Goal: Task Accomplishment & Management: Manage account settings

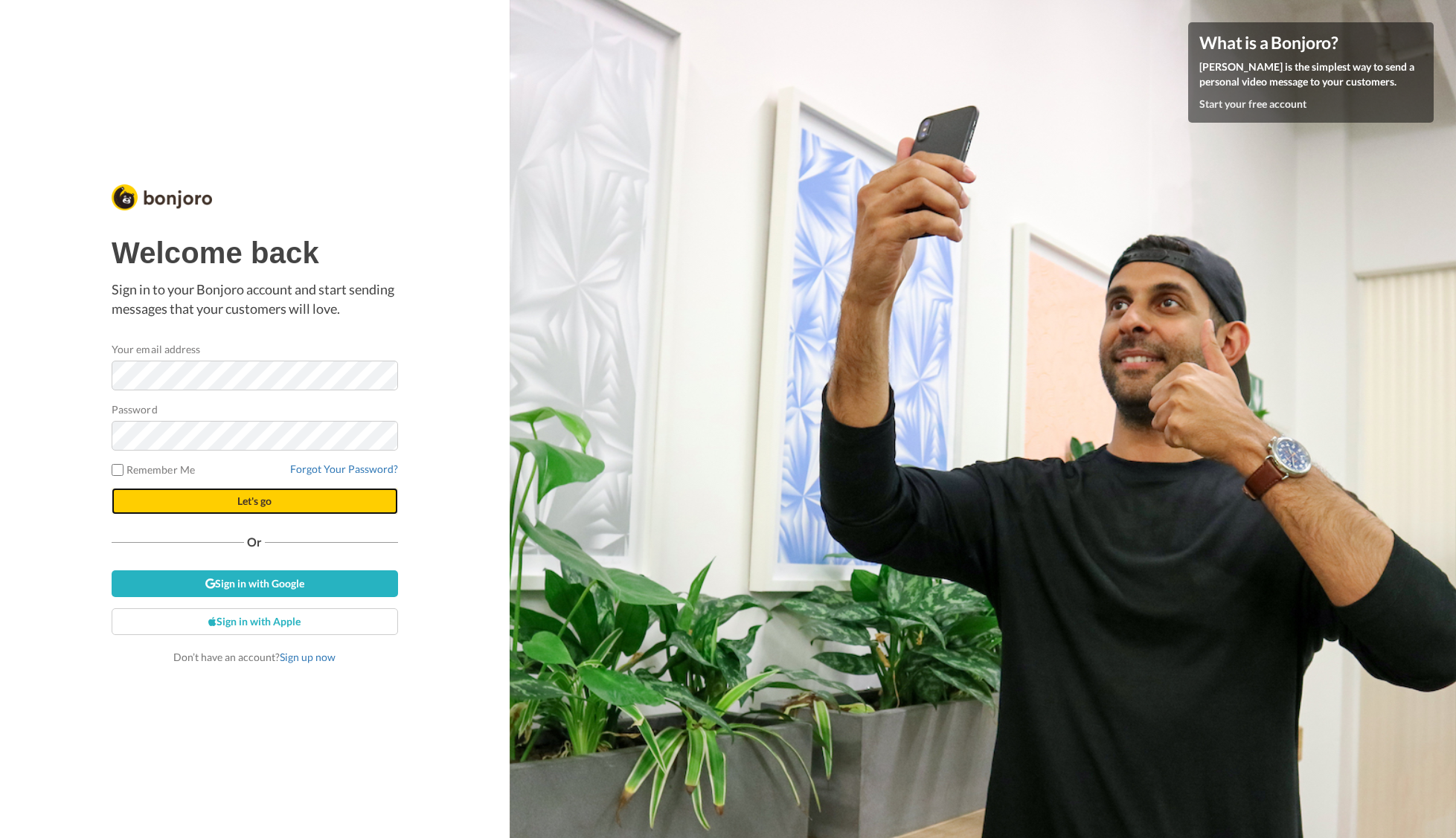
click at [198, 495] on button "Let's go" at bounding box center [255, 502] width 286 height 27
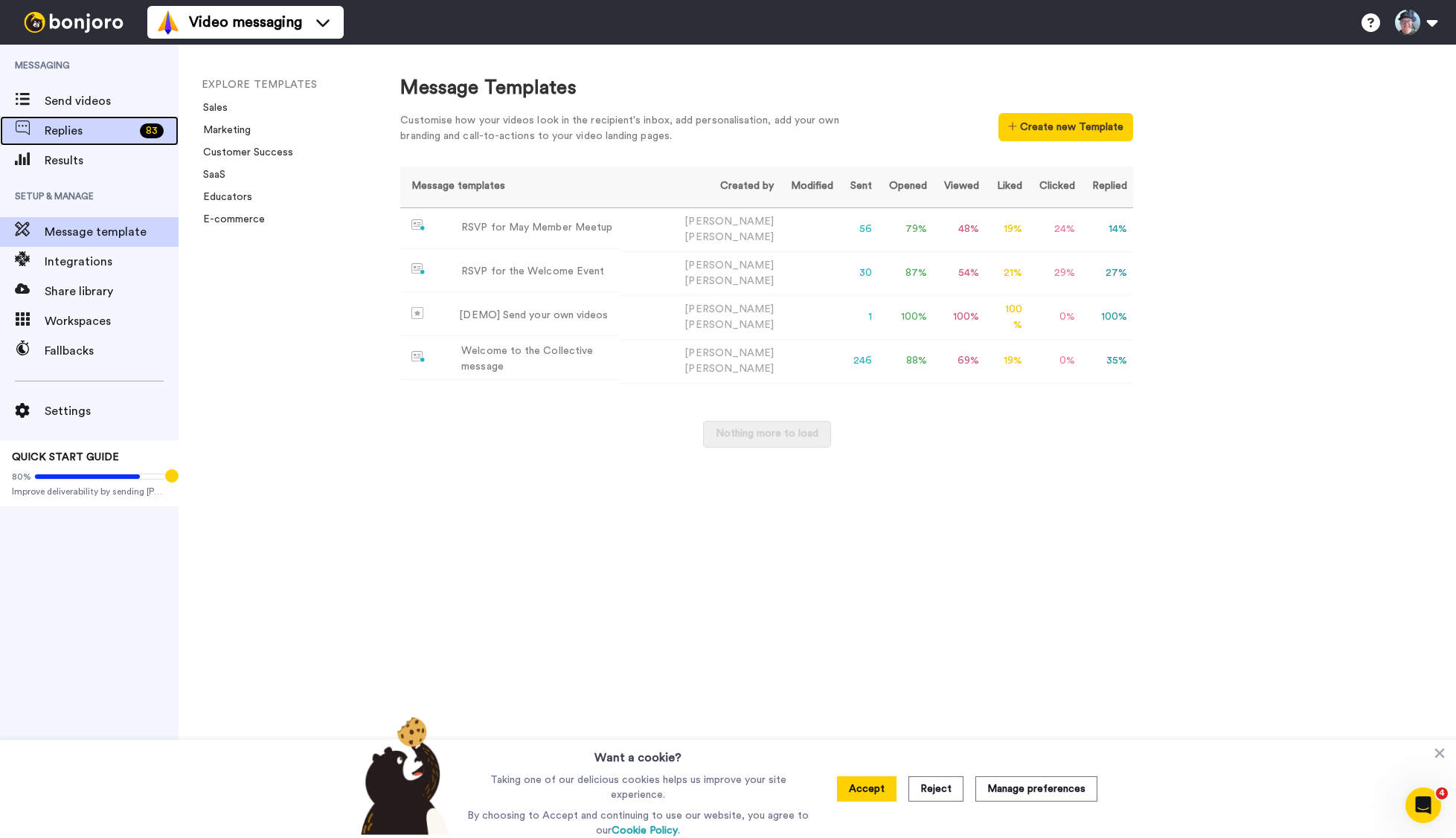
click at [66, 129] on span "Replies" at bounding box center [90, 131] width 90 height 18
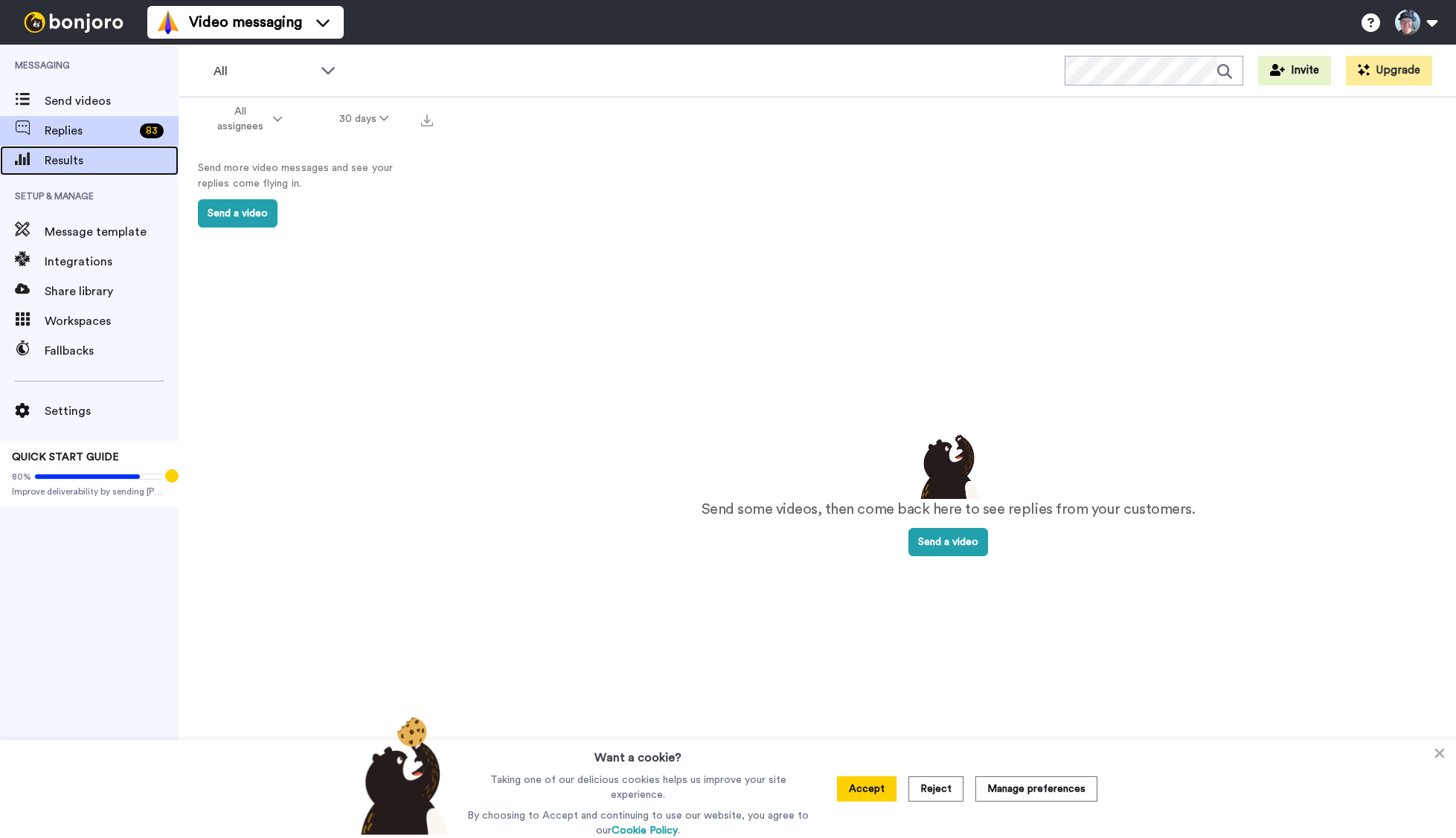
click at [61, 157] on span "Results" at bounding box center [112, 161] width 134 height 18
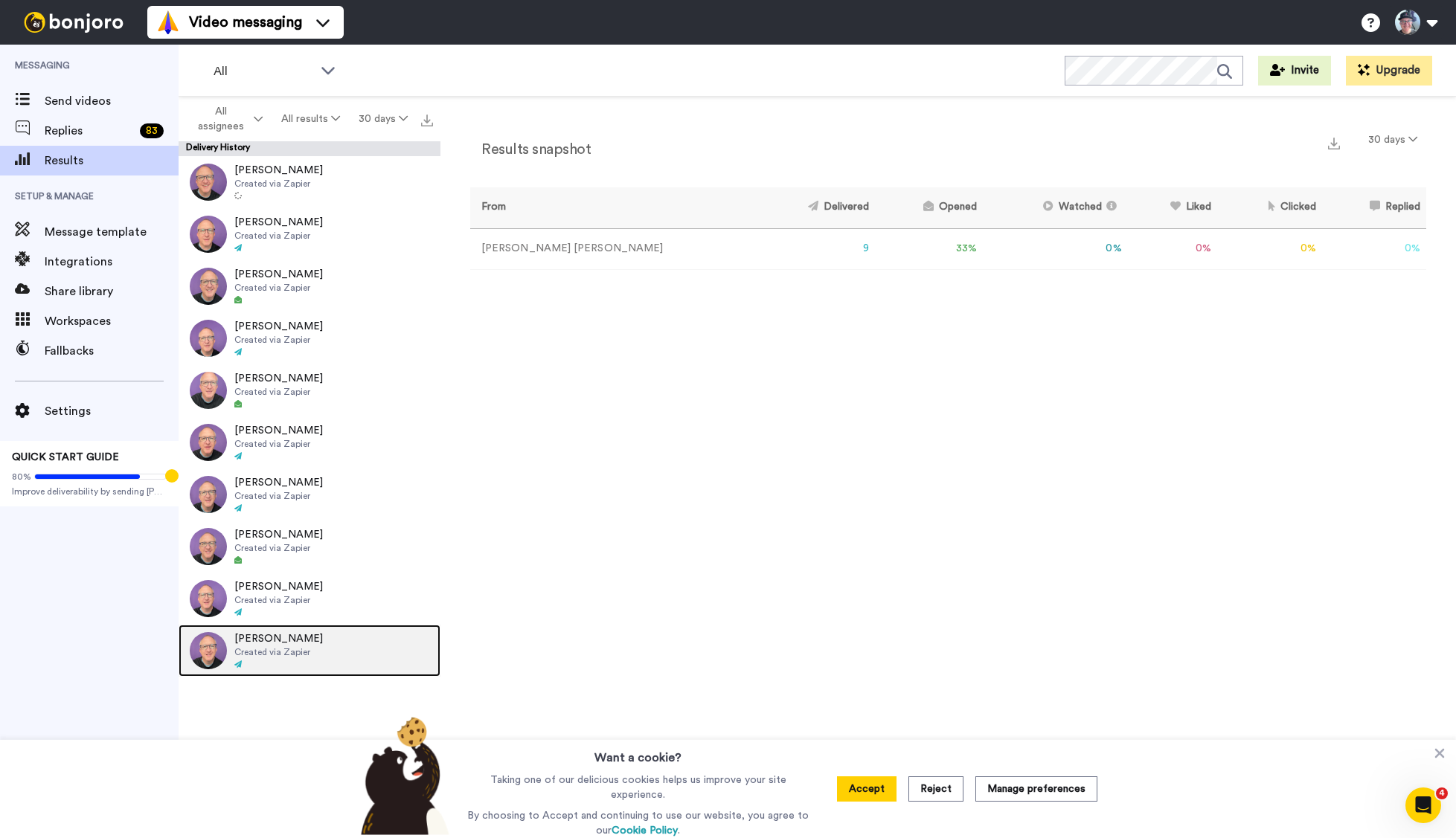
click at [239, 641] on span "[PERSON_NAME]" at bounding box center [278, 638] width 89 height 15
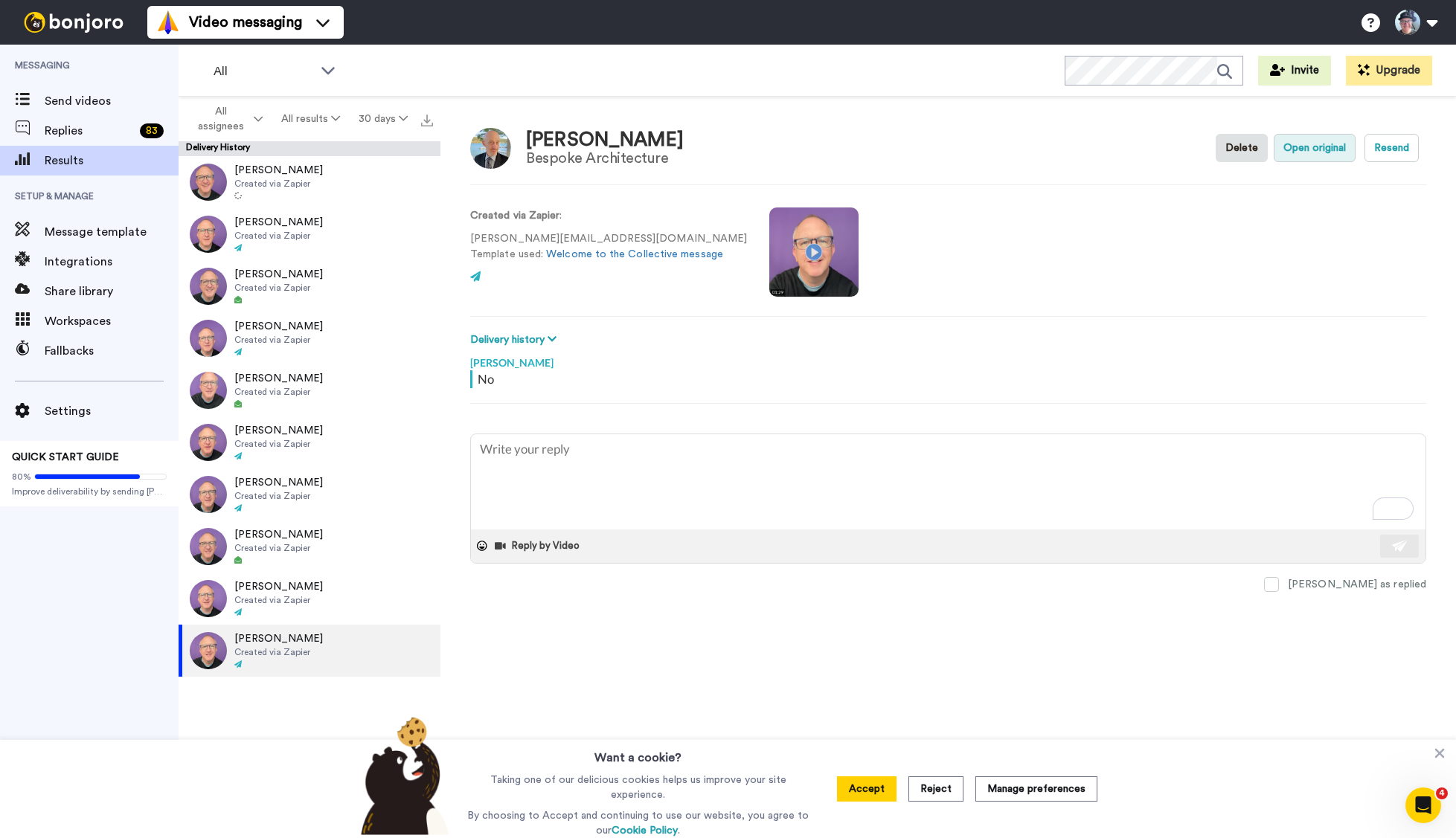
click at [1305, 157] on button "Open original" at bounding box center [1315, 148] width 82 height 28
click at [1441, 760] on icon at bounding box center [1439, 753] width 15 height 15
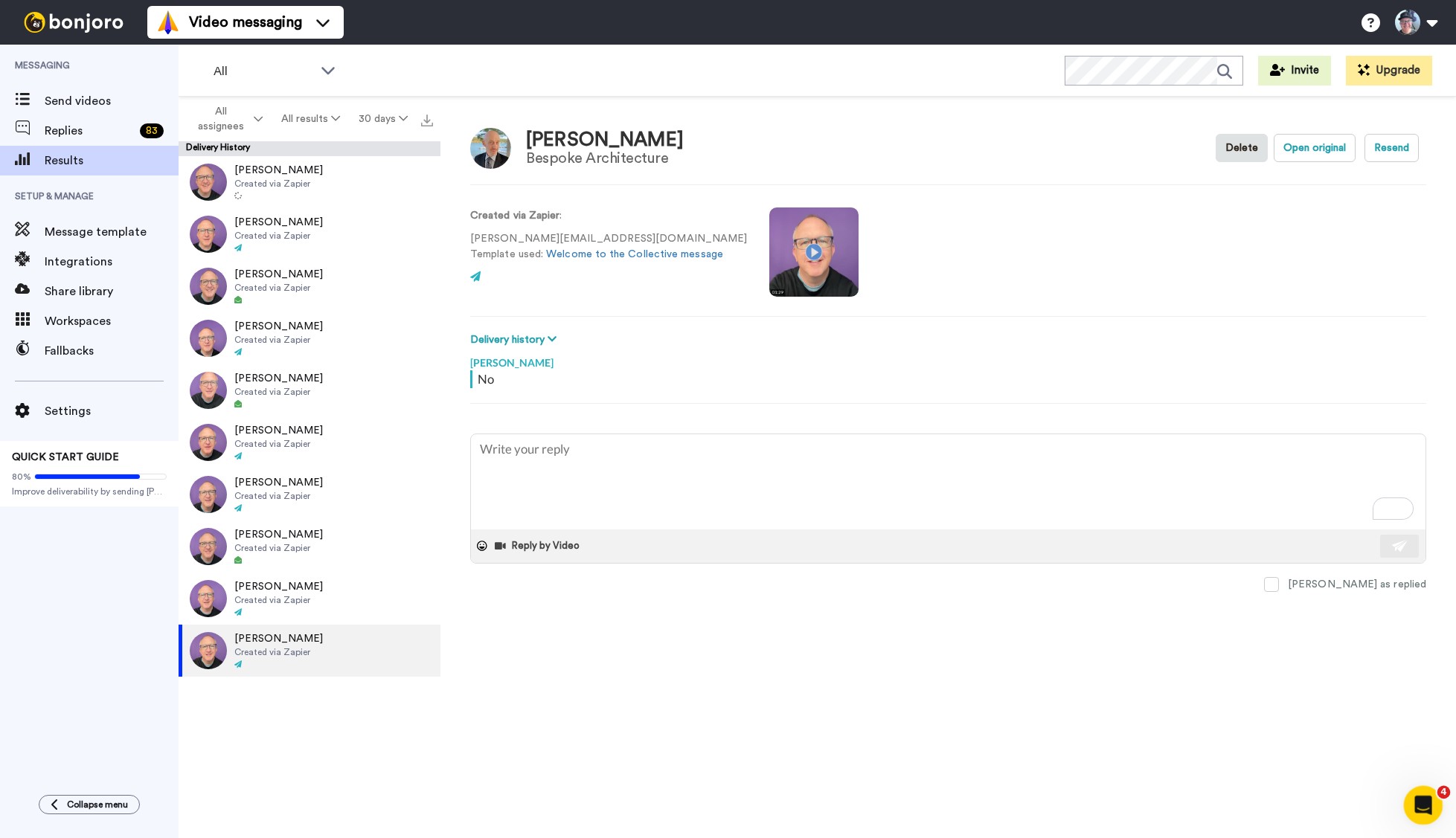
click at [1425, 800] on icon "Open Intercom Messenger" at bounding box center [1421, 803] width 25 height 25
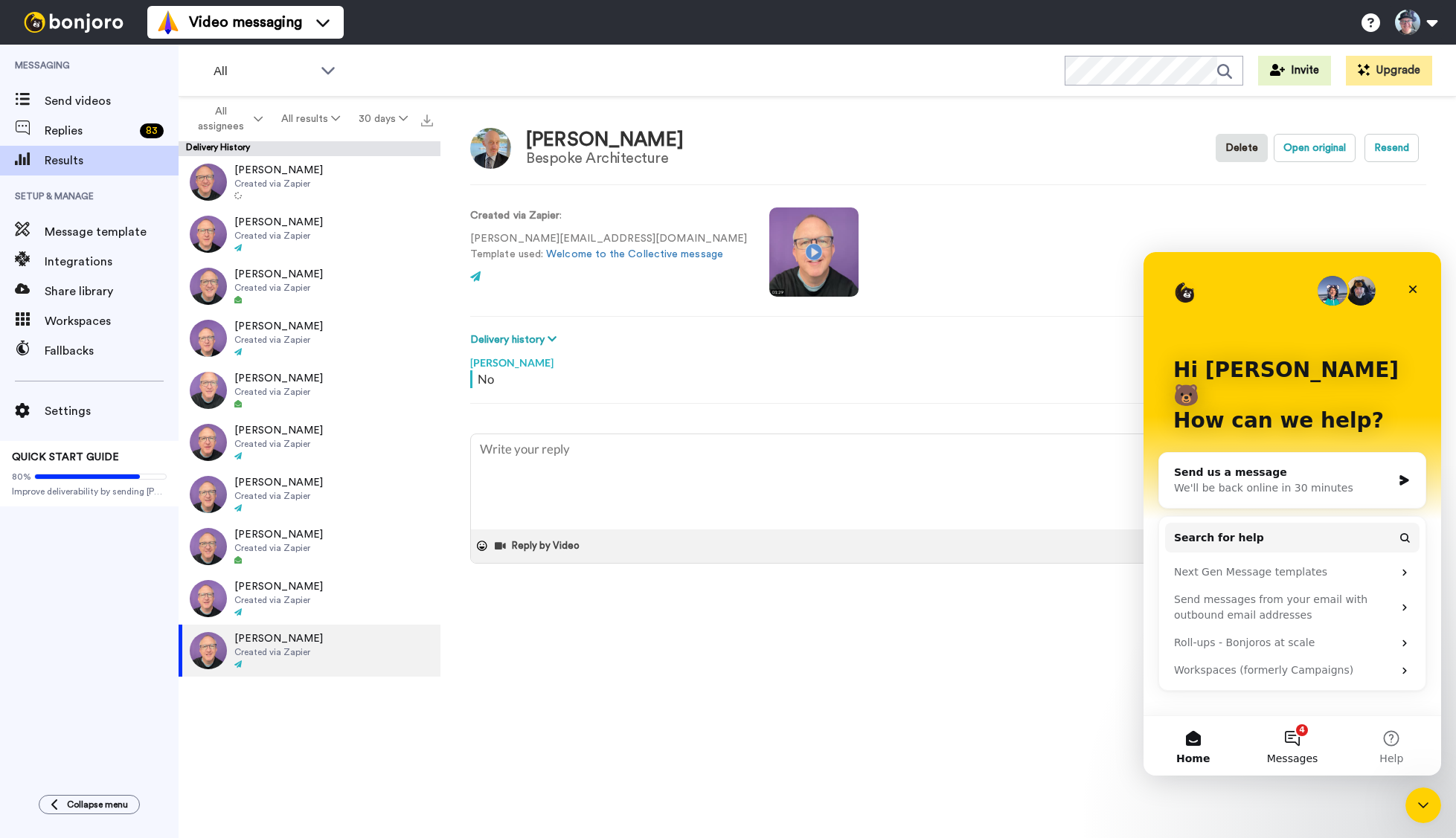
click at [1299, 748] on button "4 Messages" at bounding box center [1291, 745] width 99 height 59
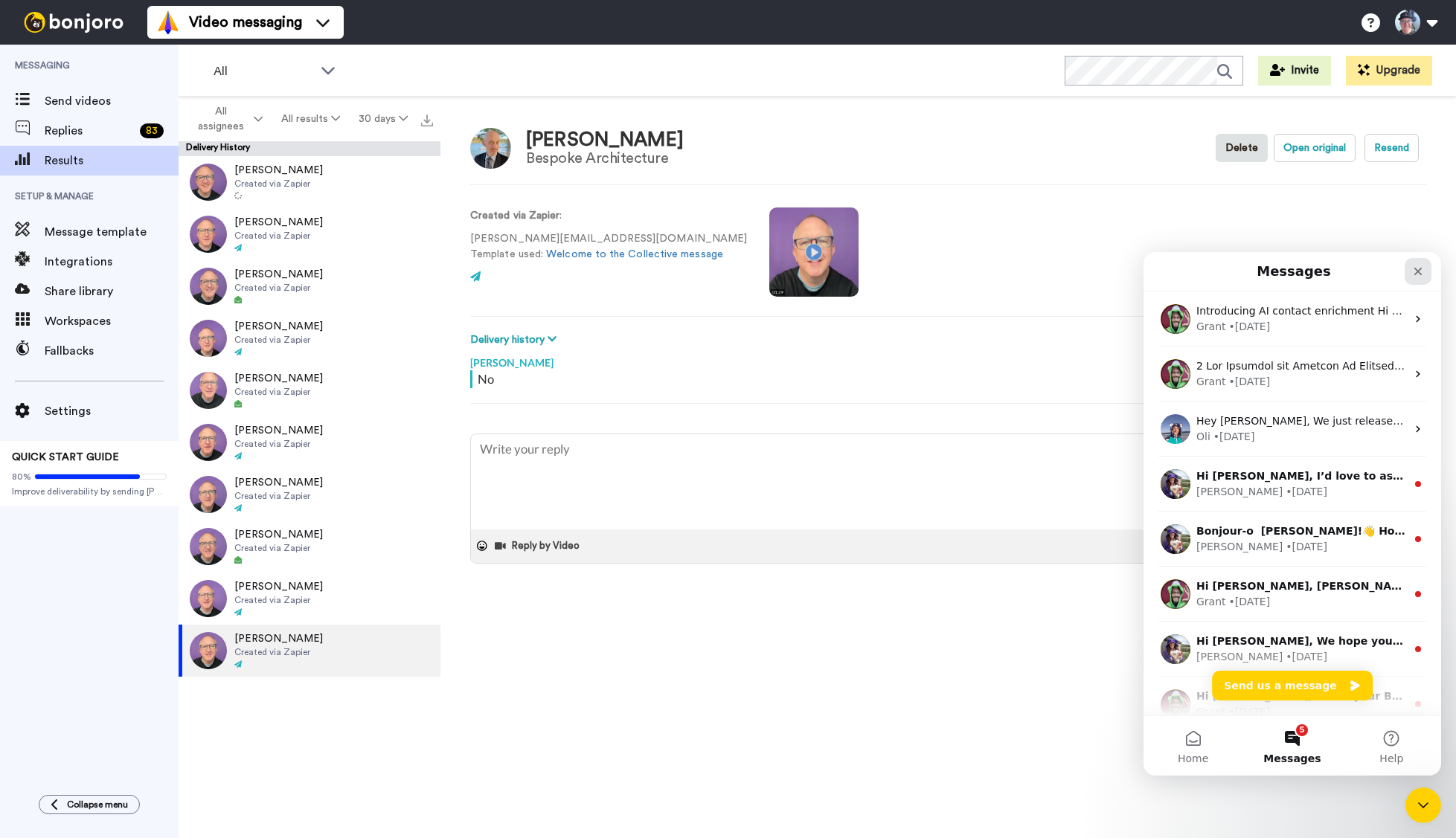
click at [1414, 271] on icon "Close" at bounding box center [1418, 271] width 12 height 12
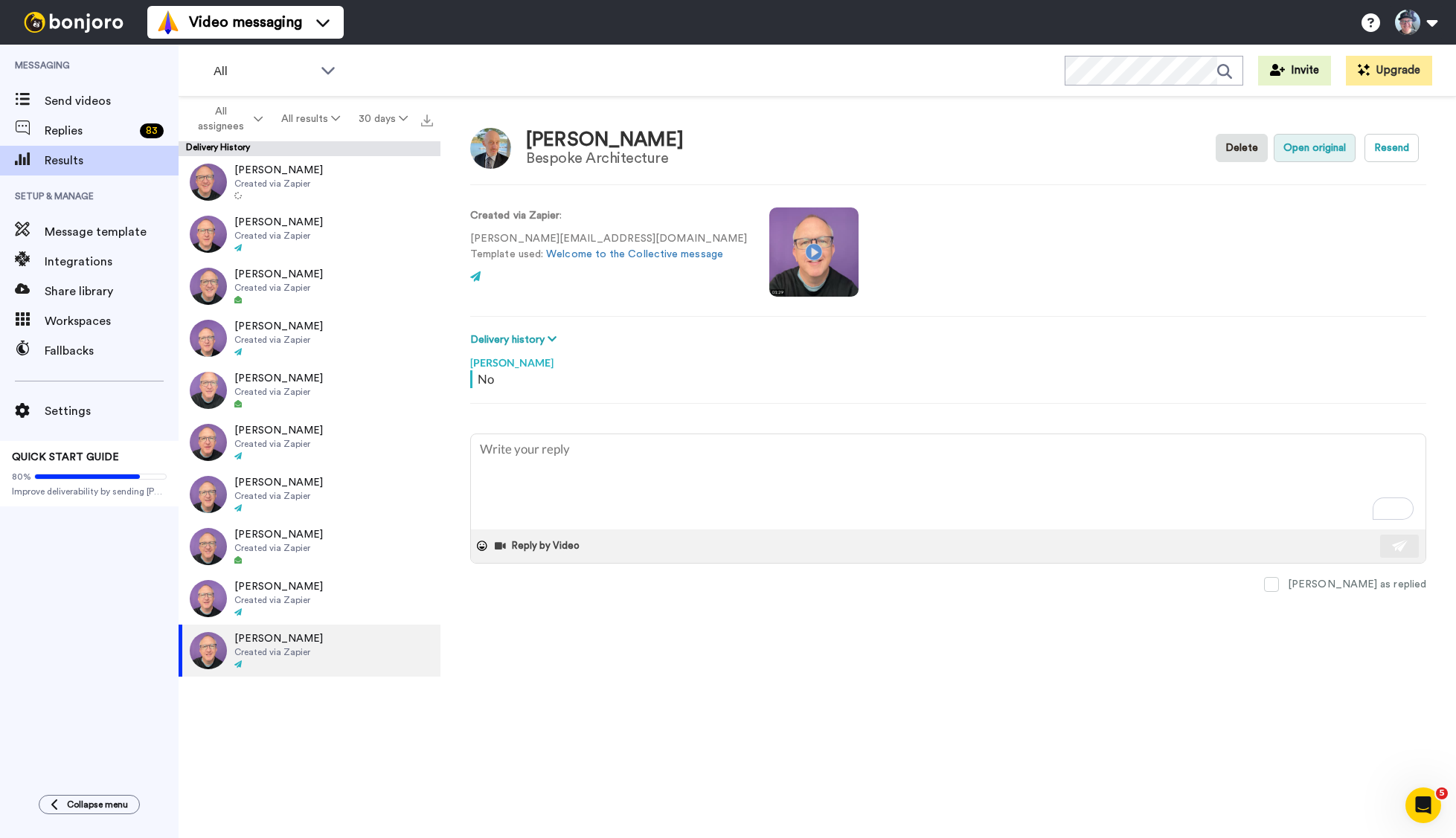
click at [1311, 156] on button "Open original" at bounding box center [1315, 148] width 82 height 28
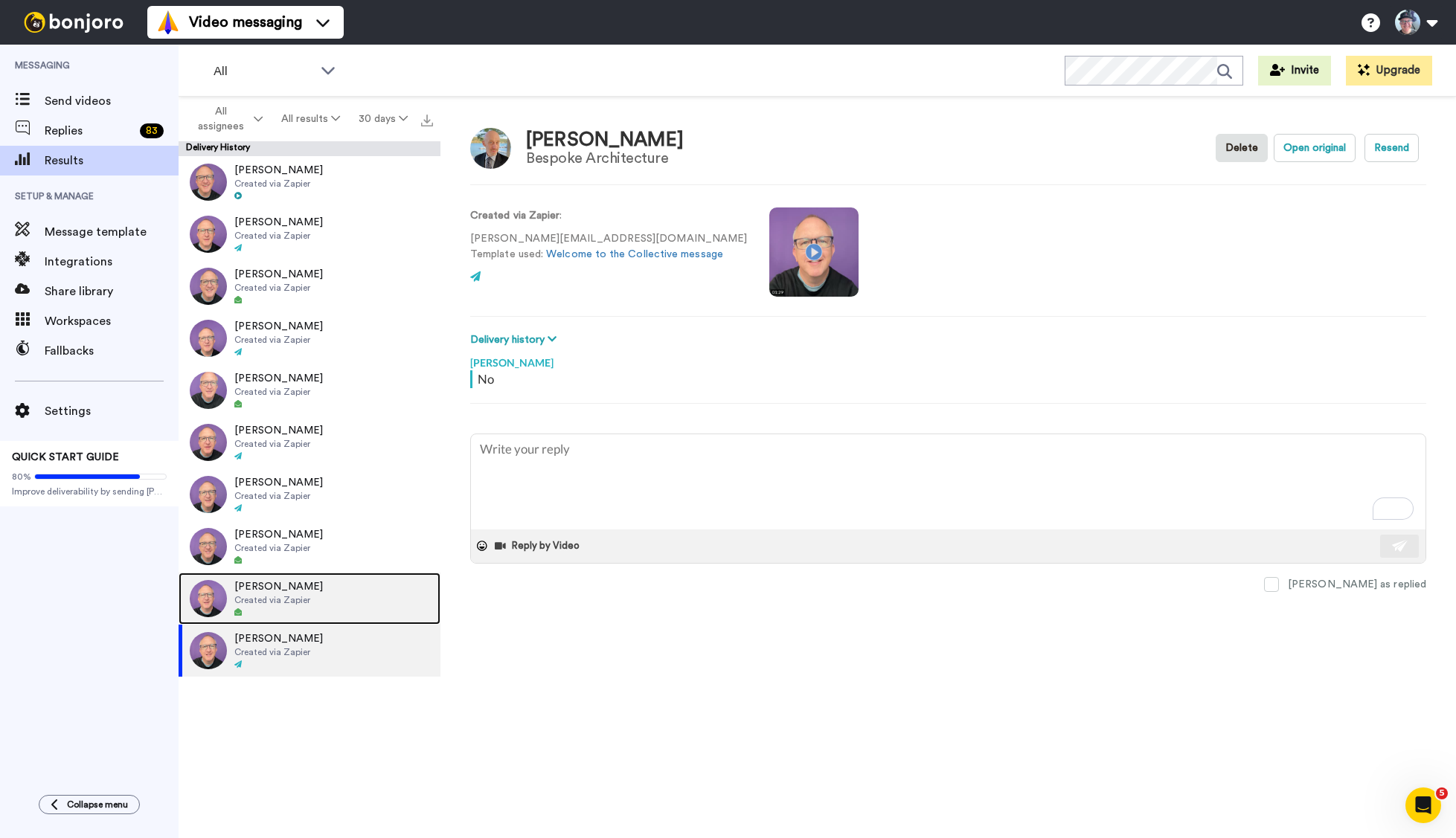
click at [252, 594] on span "Created via Zapier" at bounding box center [278, 600] width 89 height 12
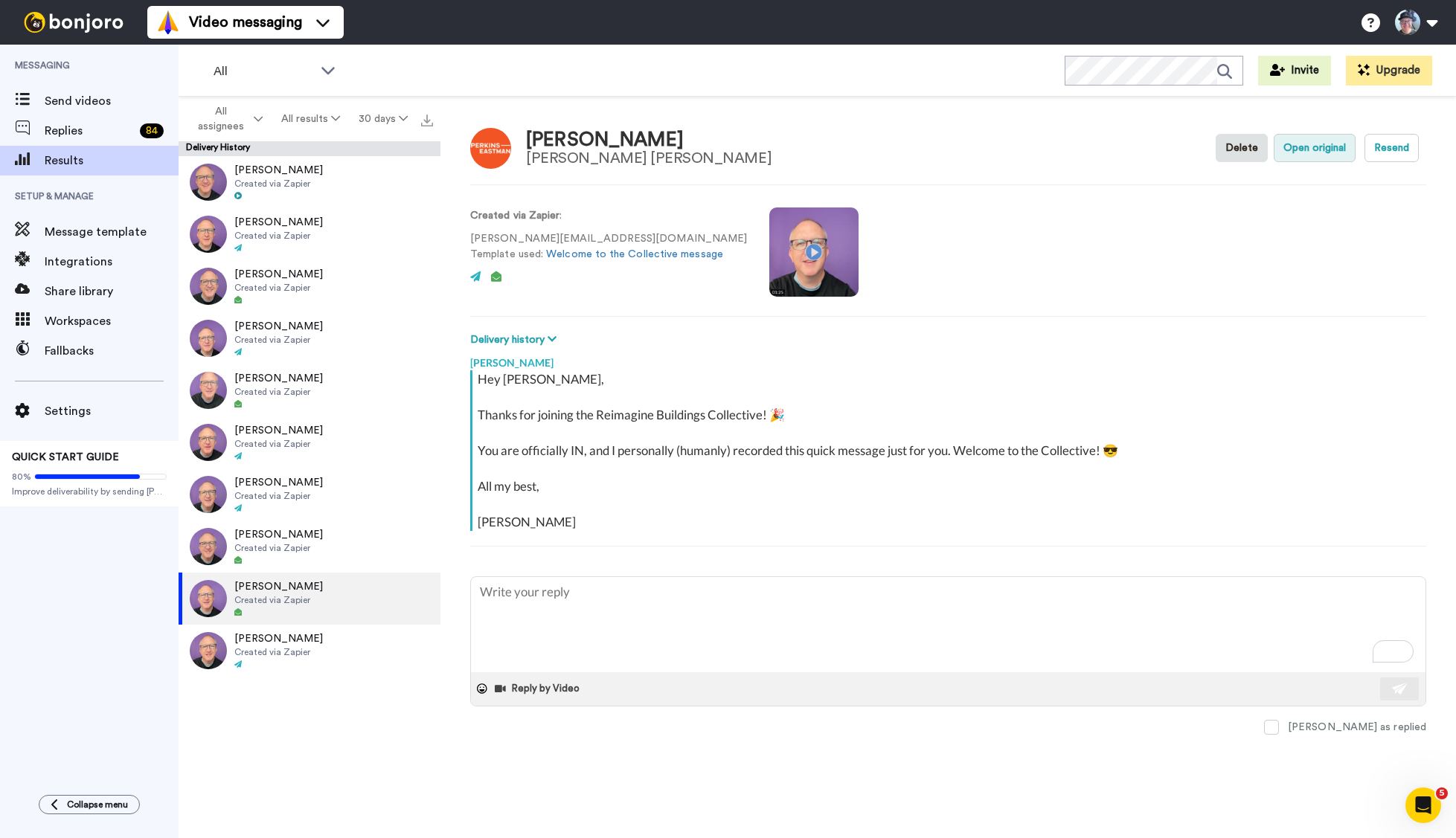
click at [1308, 145] on button "Open original" at bounding box center [1315, 148] width 82 height 28
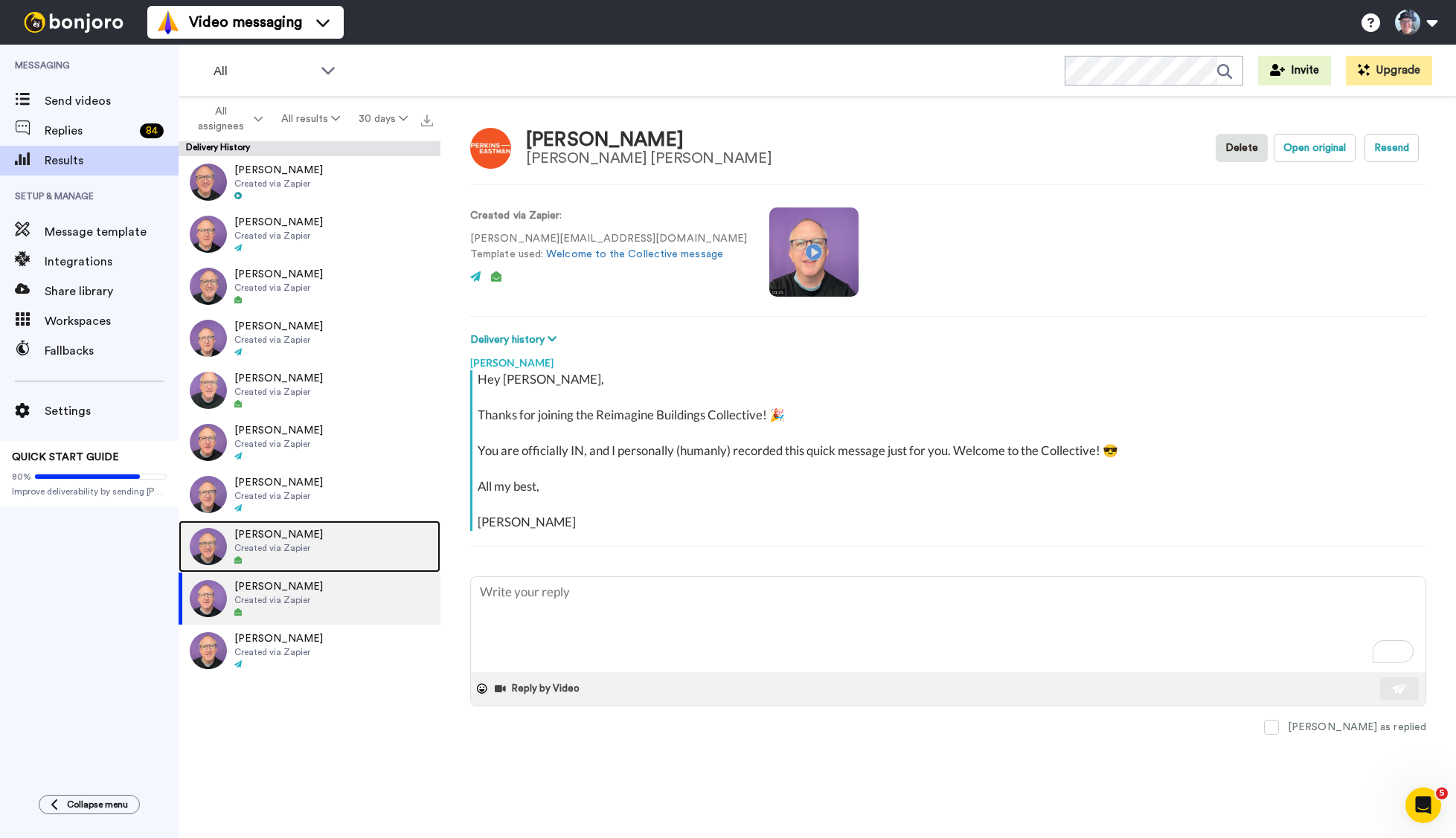
drag, startPoint x: 264, startPoint y: 547, endPoint x: 252, endPoint y: 547, distance: 12.0
click at [263, 547] on span "Created via Zapier" at bounding box center [278, 548] width 89 height 12
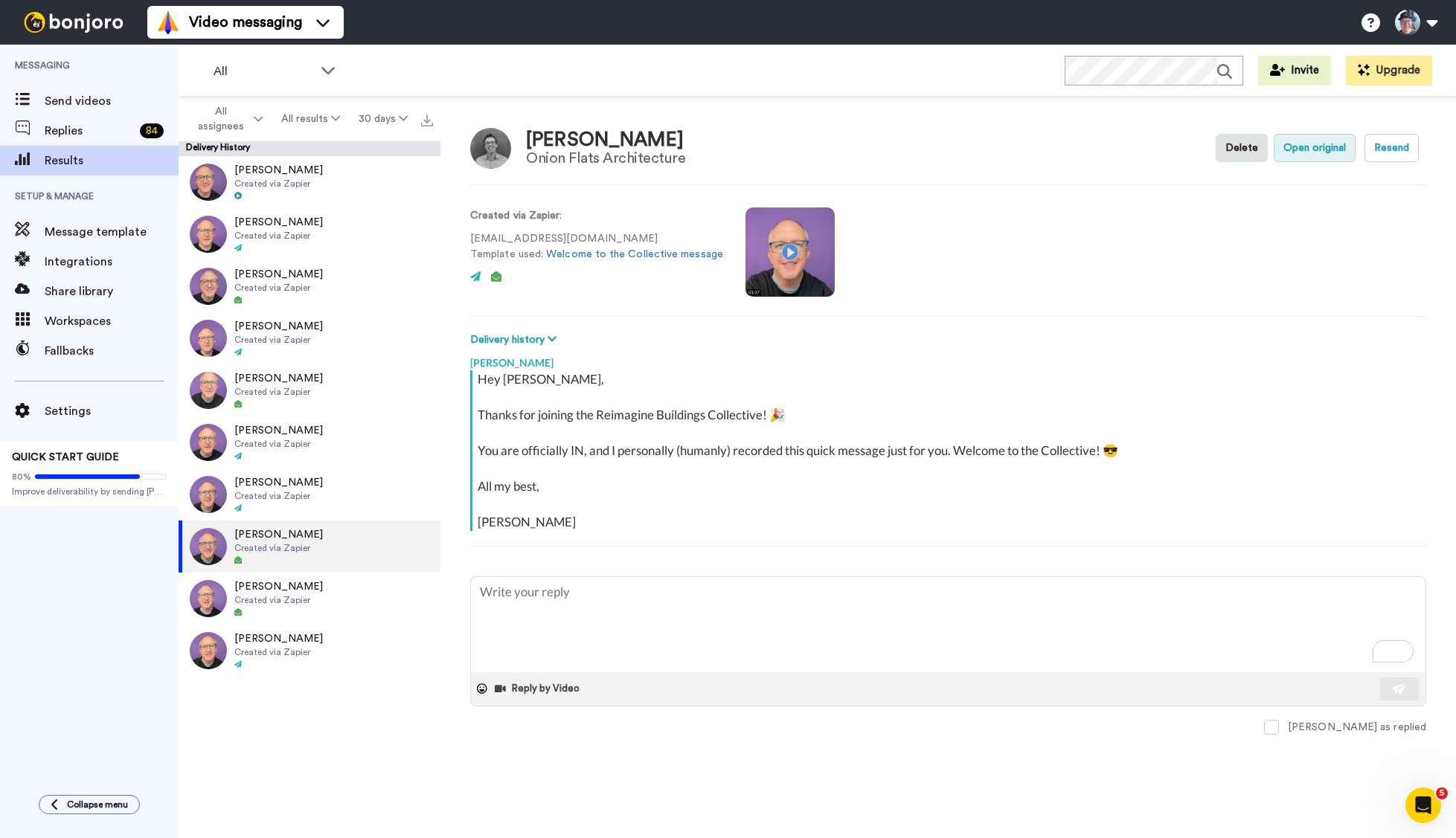
click at [1319, 151] on button "Open original" at bounding box center [1315, 148] width 82 height 28
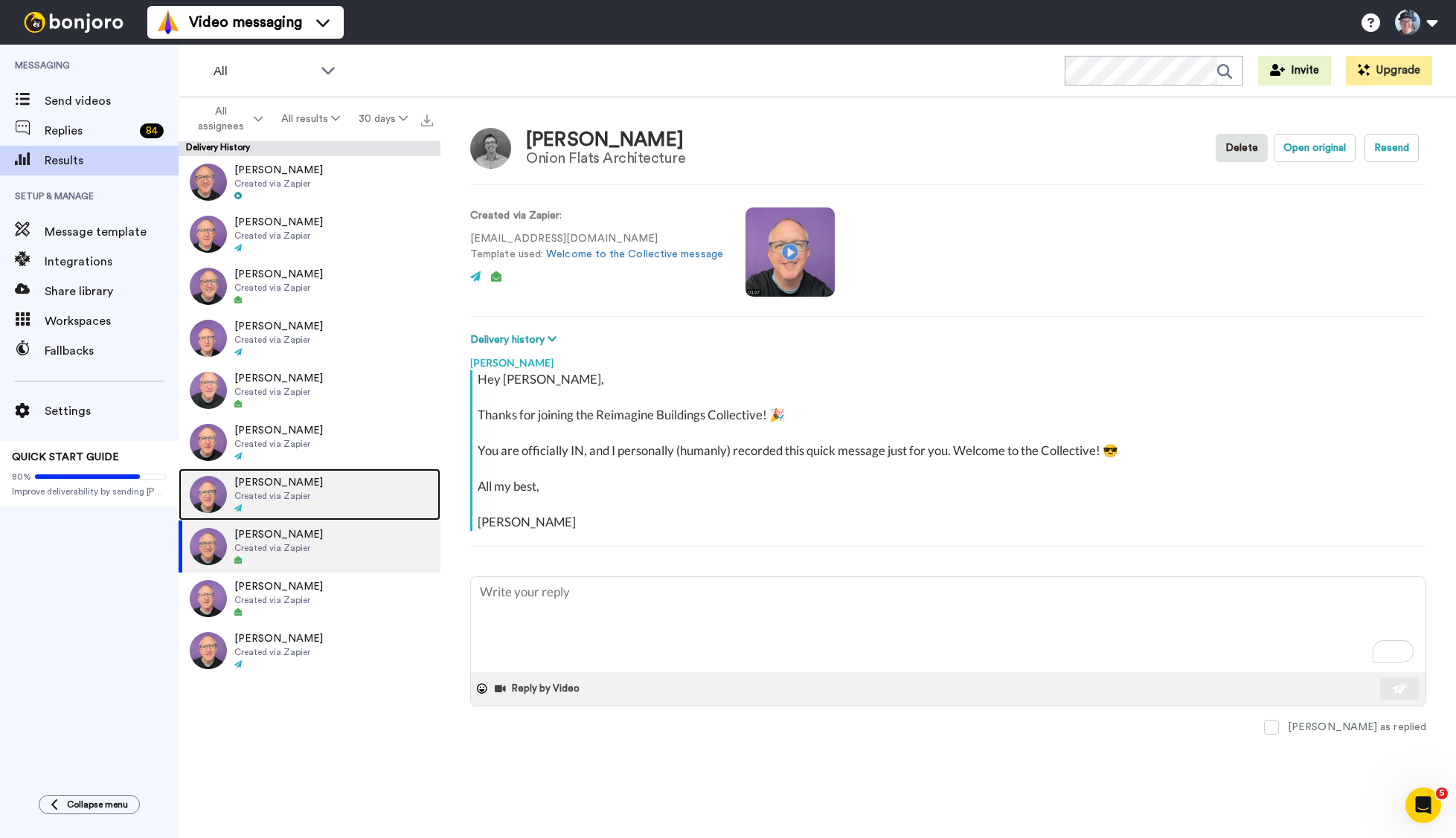
click at [290, 490] on span "Created via Zapier" at bounding box center [278, 495] width 89 height 12
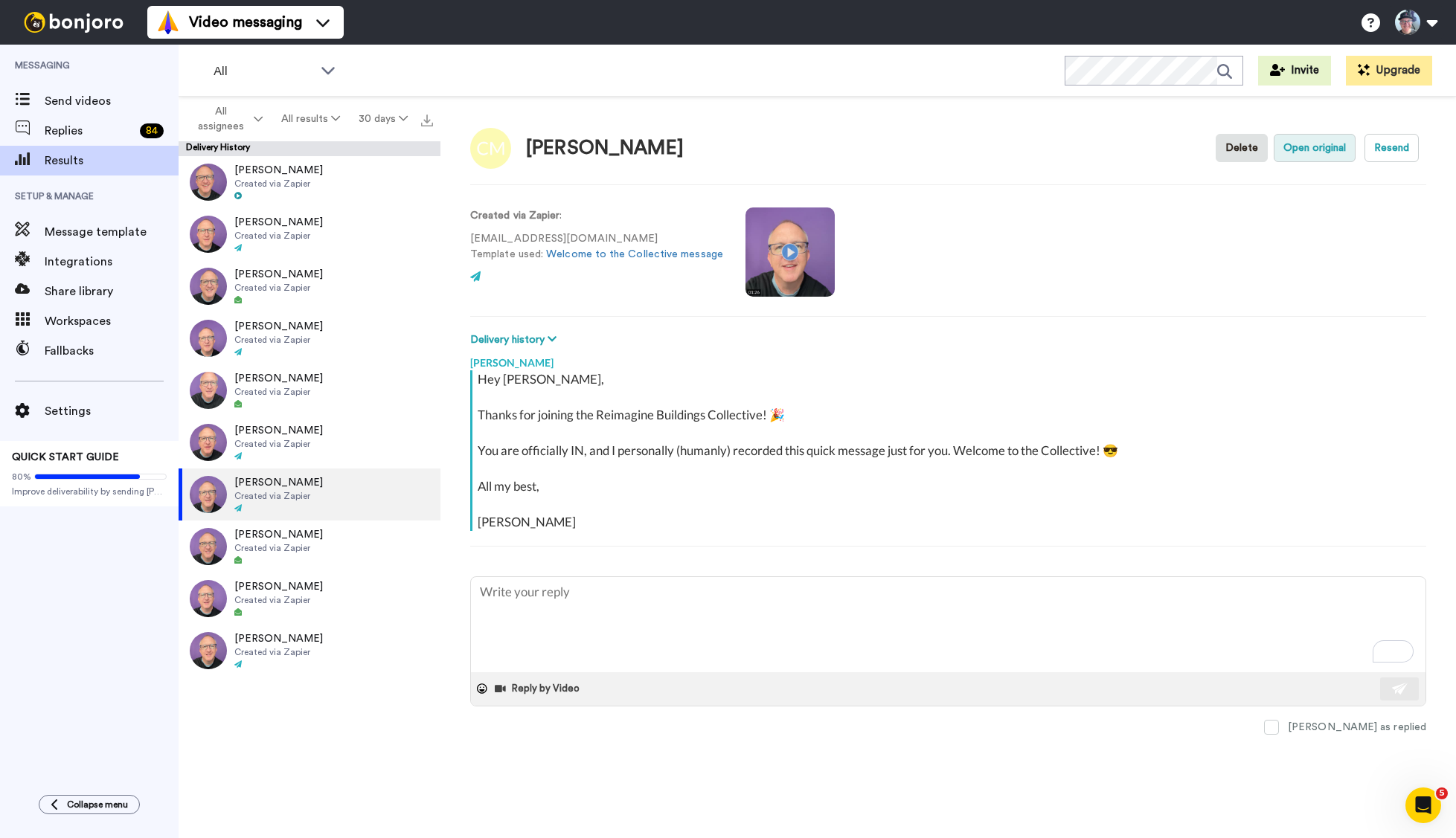
click at [1318, 156] on button "Open original" at bounding box center [1315, 148] width 82 height 28
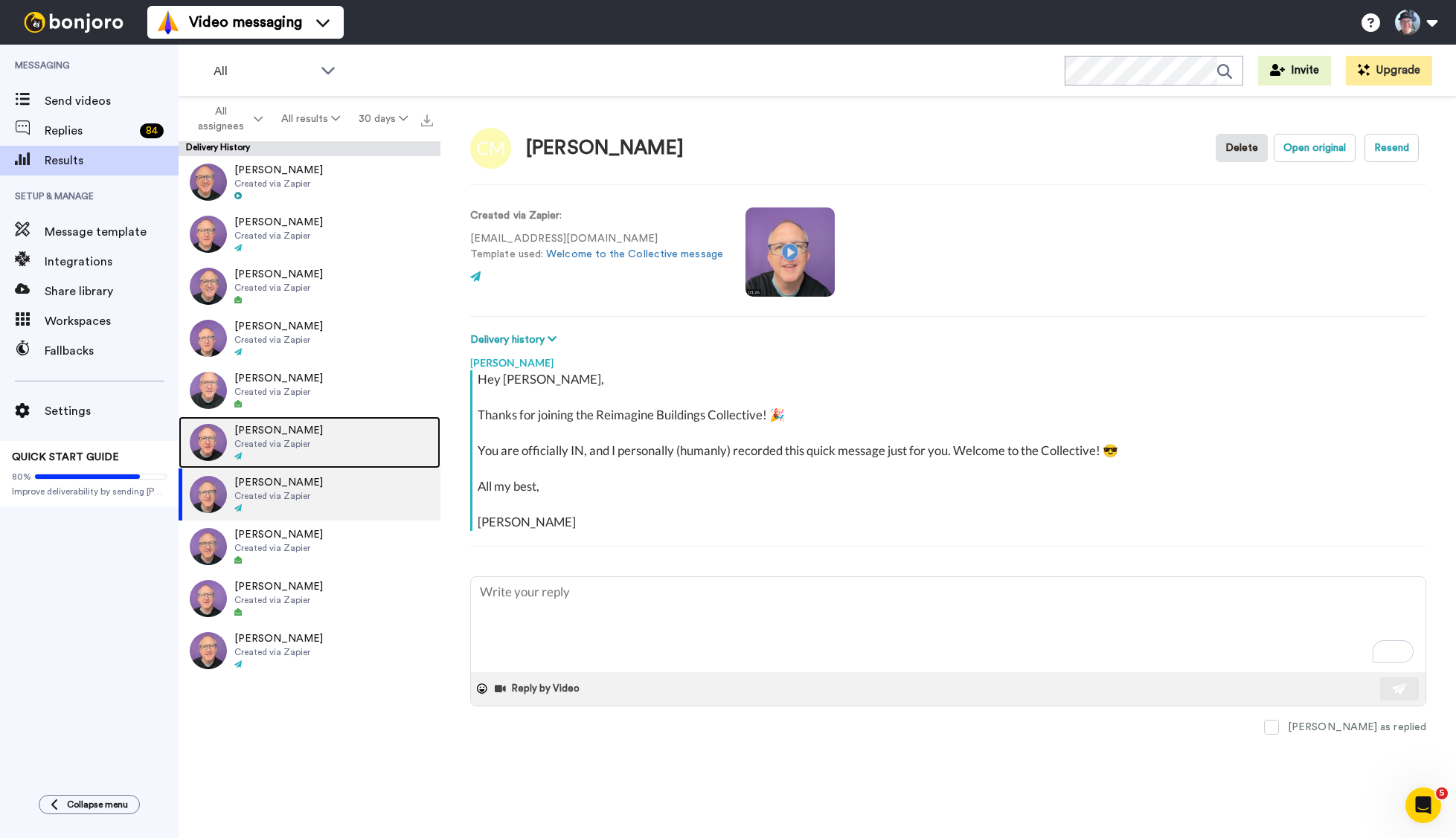
click at [249, 431] on span "Stewart Gohringer" at bounding box center [278, 431] width 89 height 15
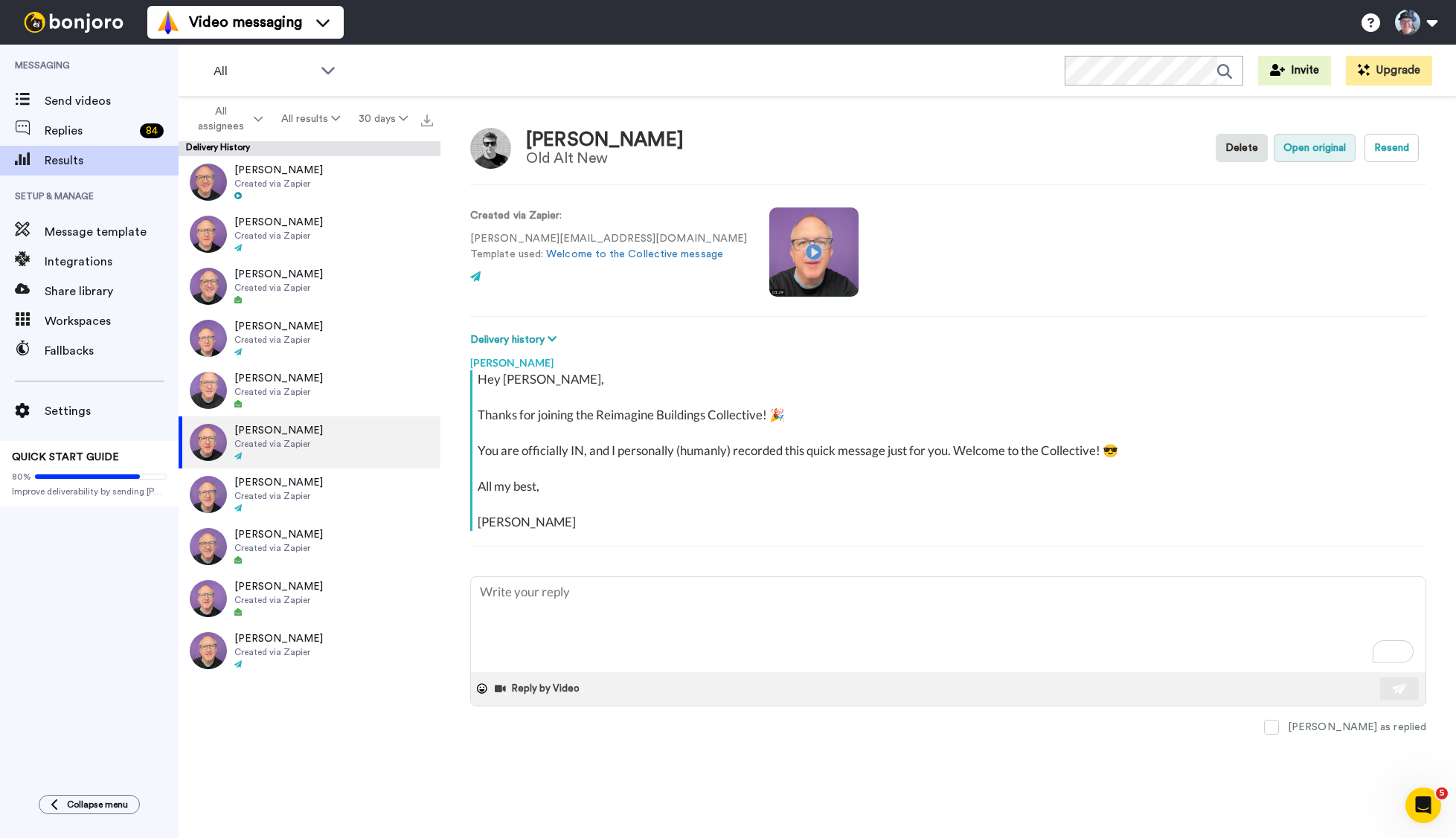
click at [1300, 137] on button "Open original" at bounding box center [1315, 148] width 82 height 28
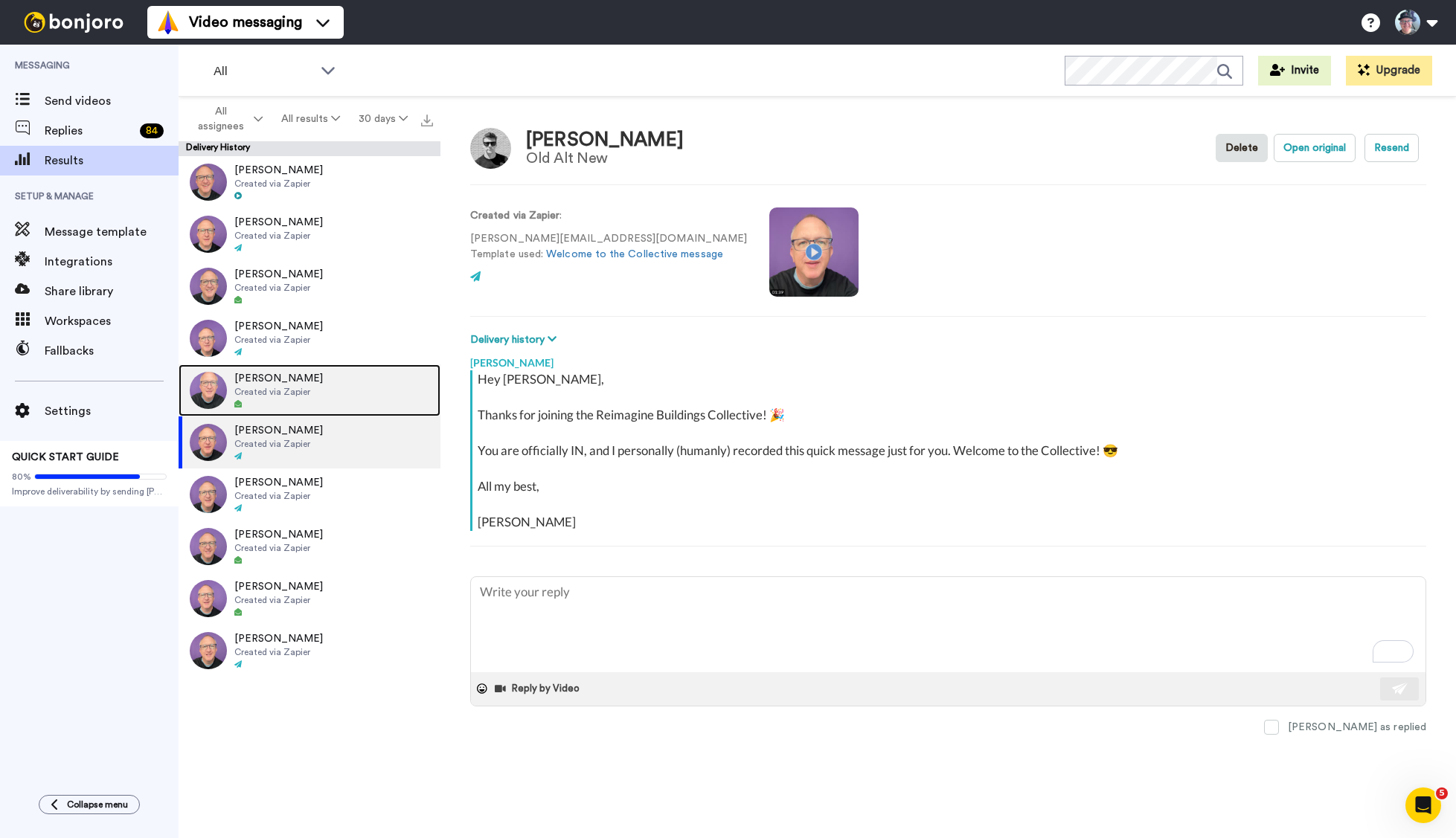
click at [300, 394] on span "Created via Zapier" at bounding box center [278, 391] width 89 height 12
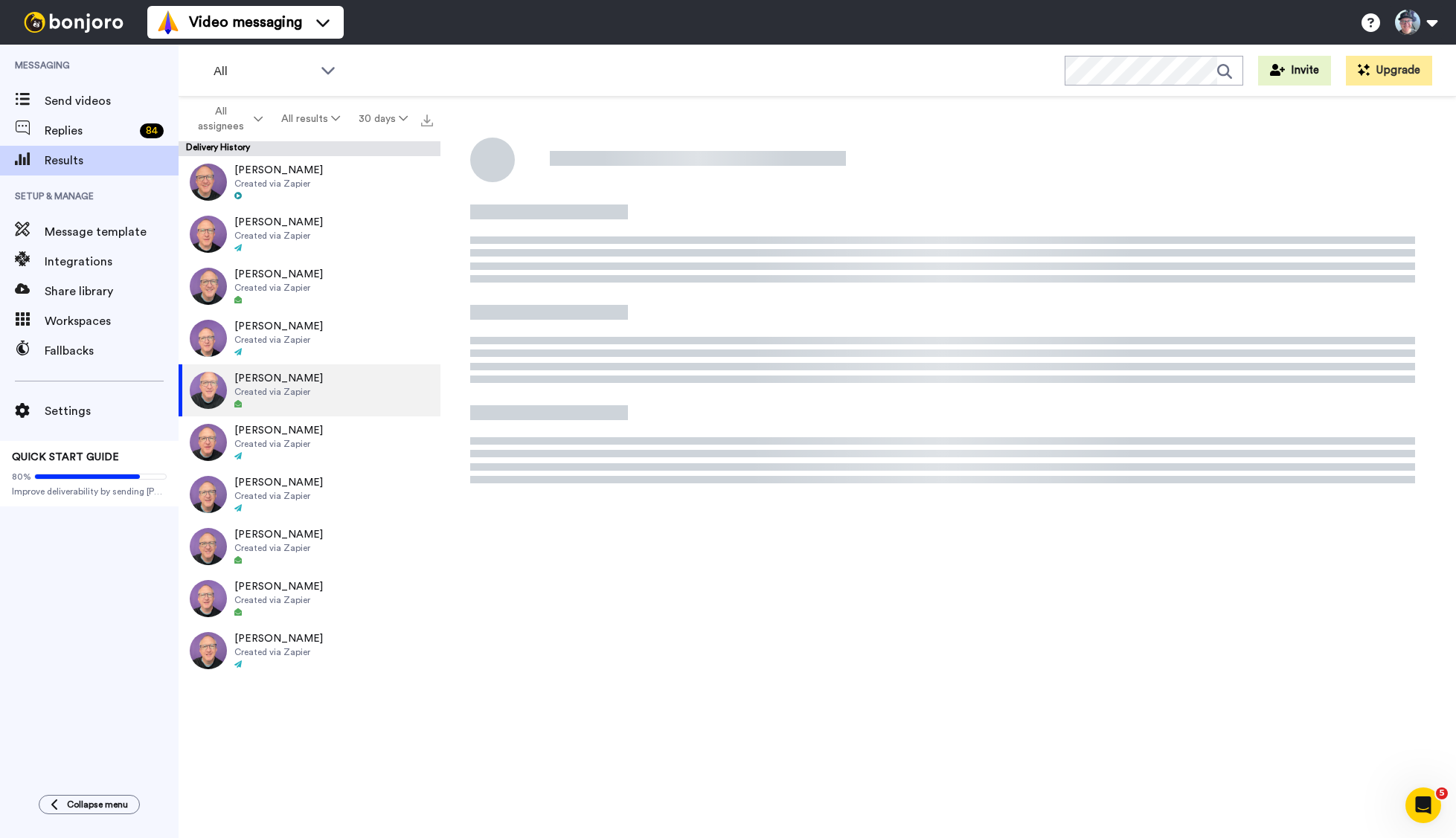
type textarea "x"
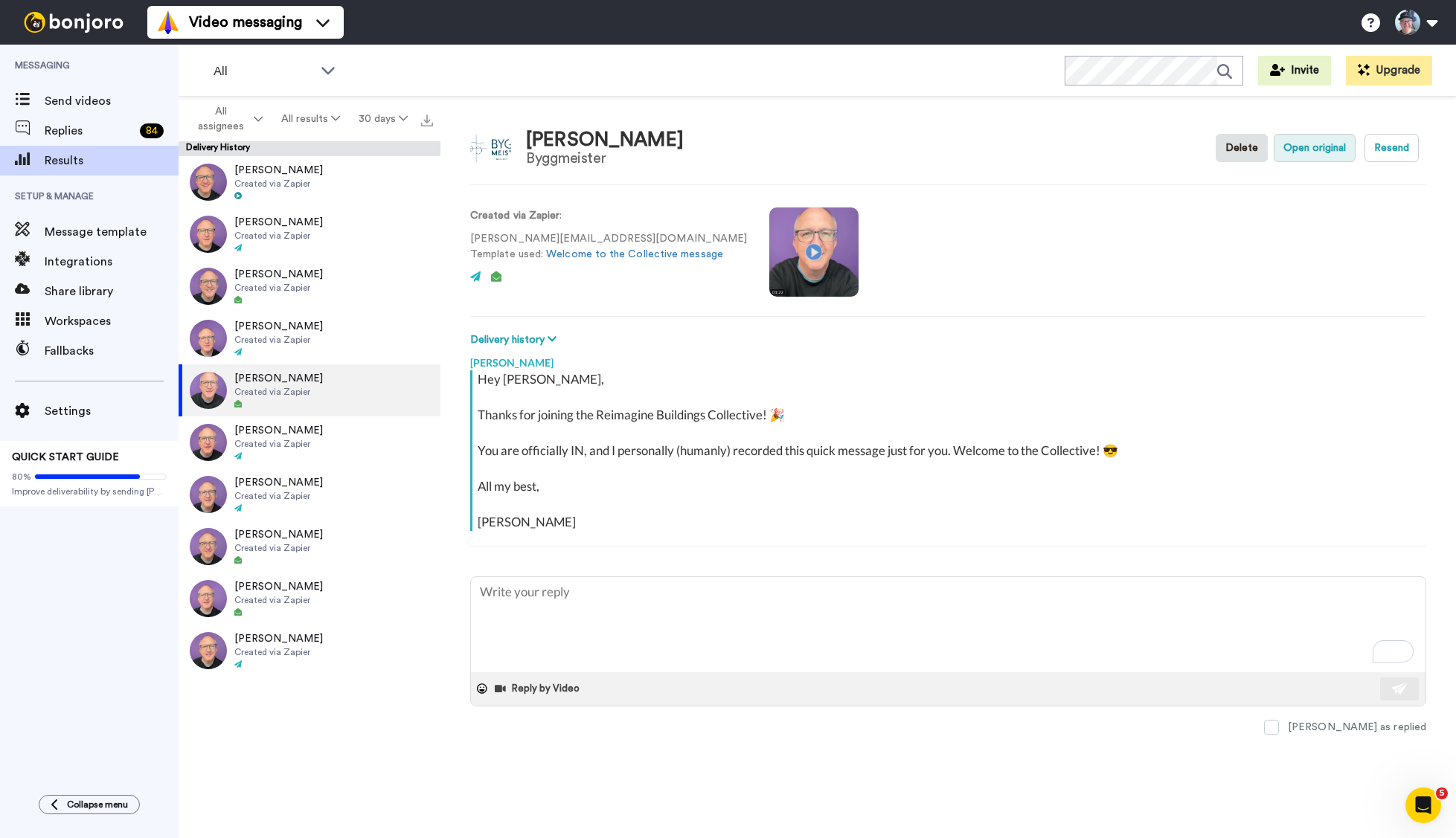
click at [1331, 146] on button "Open original" at bounding box center [1315, 148] width 82 height 28
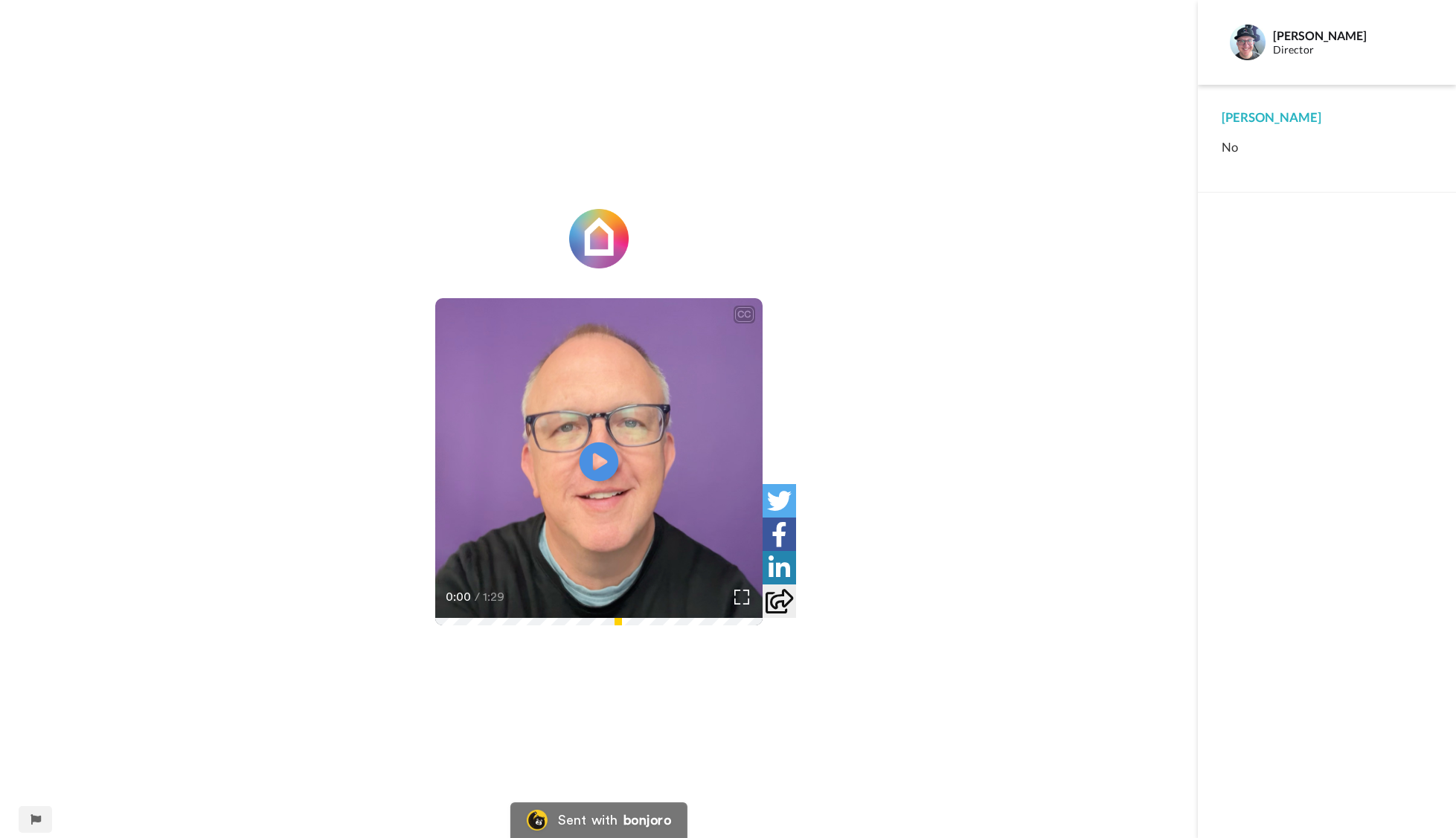
click at [603, 460] on icon "Play/Pause" at bounding box center [599, 462] width 39 height 70
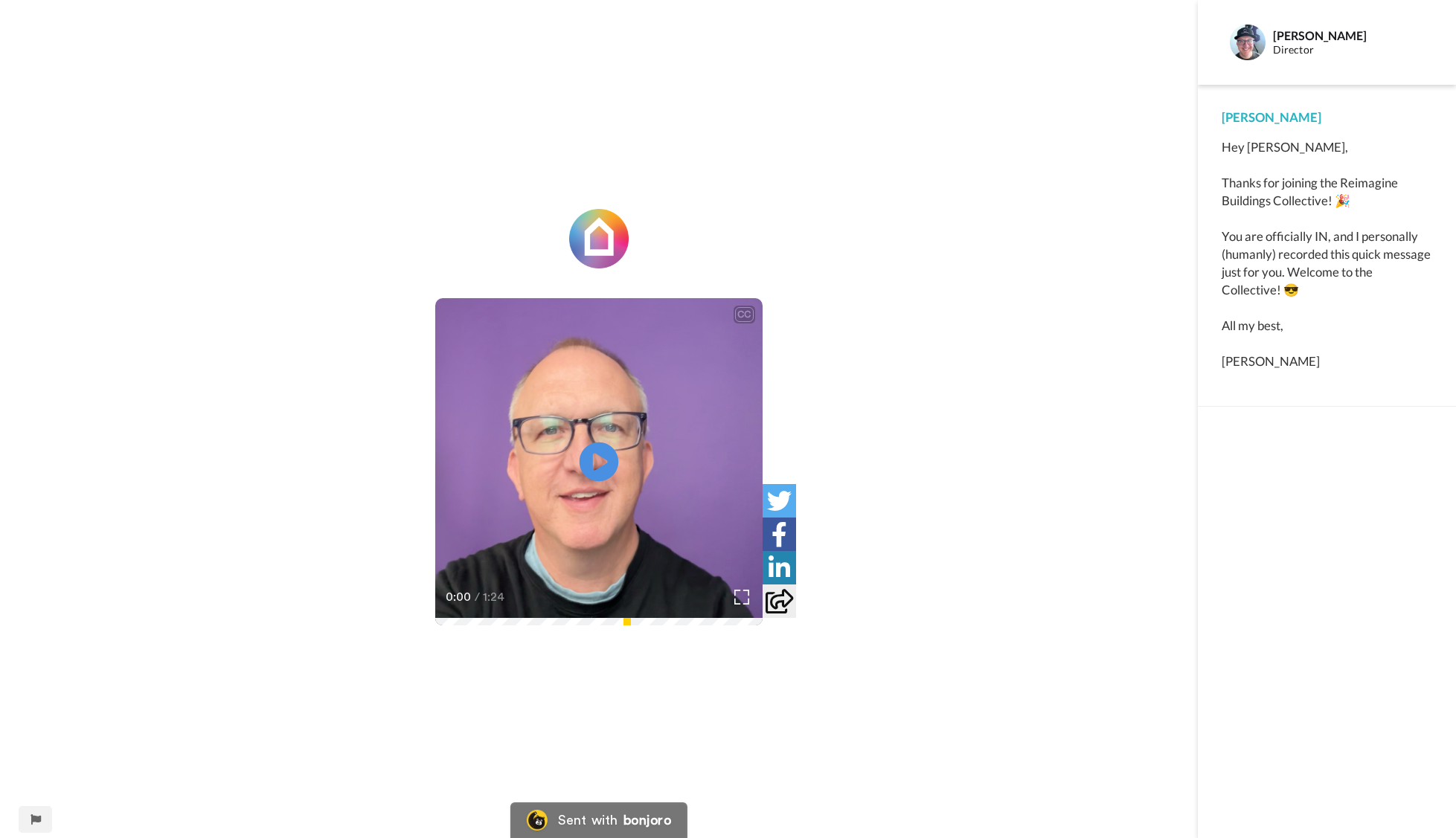
click at [596, 464] on icon "Play/Pause" at bounding box center [599, 462] width 39 height 70
click at [586, 492] on icon "Play/Pause" at bounding box center [599, 462] width 39 height 70
click at [607, 452] on icon at bounding box center [599, 462] width 39 height 39
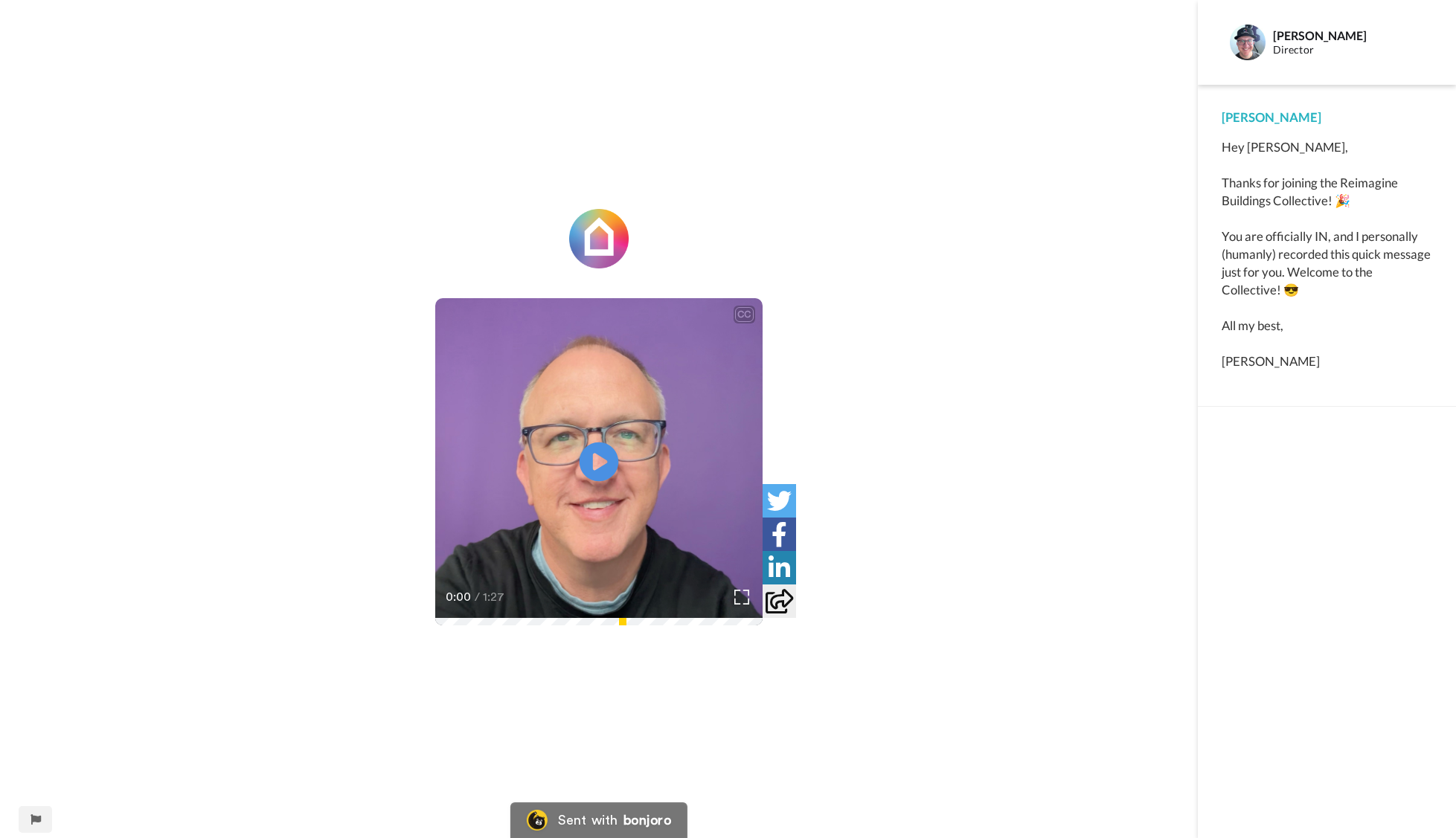
click at [597, 448] on icon at bounding box center [599, 462] width 39 height 39
click at [595, 457] on icon "Play/Pause" at bounding box center [599, 462] width 39 height 70
click at [606, 466] on icon at bounding box center [599, 462] width 39 height 39
click at [584, 473] on icon at bounding box center [599, 462] width 39 height 39
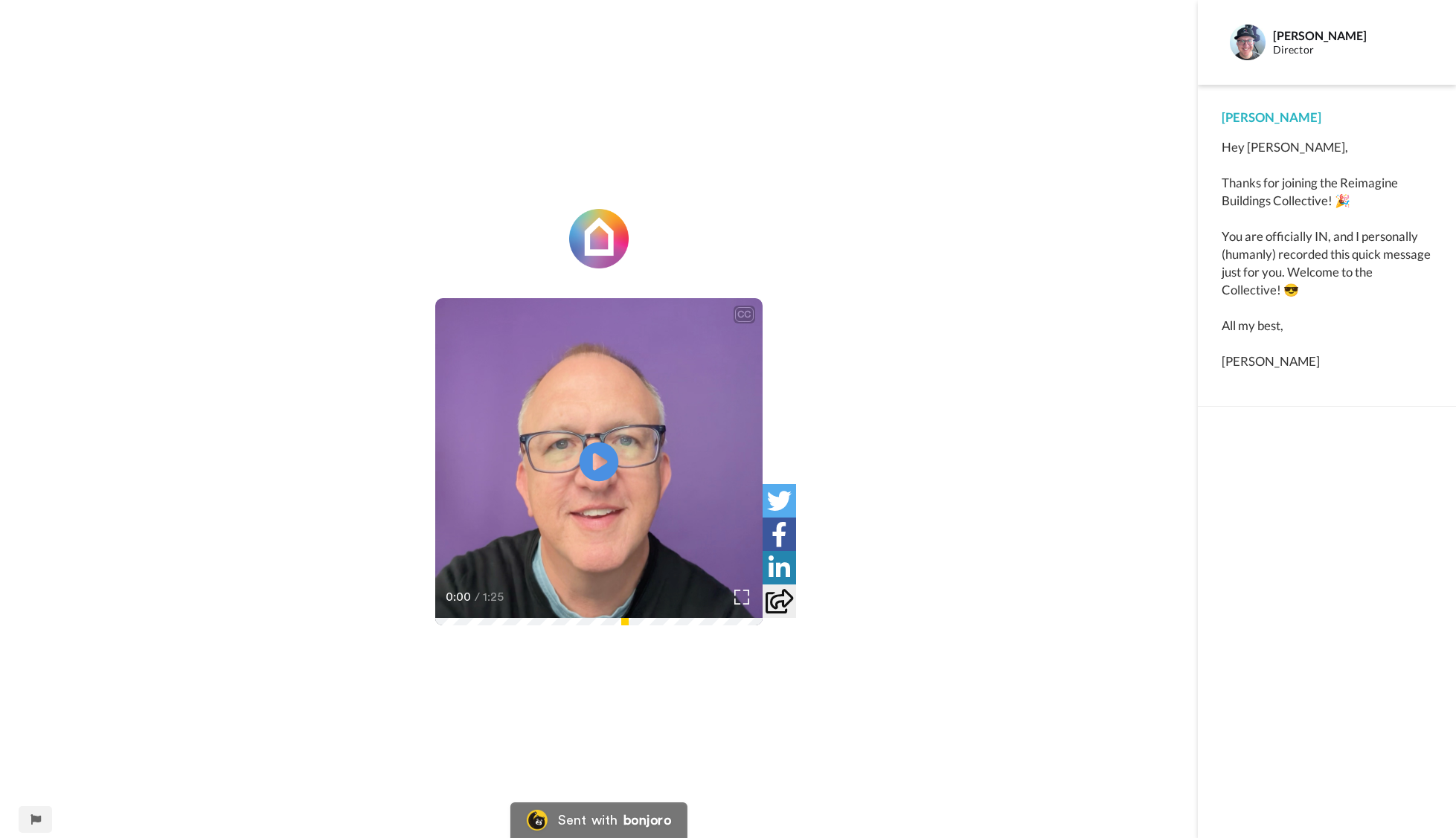
click at [602, 457] on icon at bounding box center [599, 462] width 39 height 39
click at [597, 459] on icon at bounding box center [599, 462] width 39 height 39
click at [606, 466] on icon at bounding box center [599, 462] width 39 height 39
click at [601, 467] on icon "Play/Pause" at bounding box center [599, 462] width 39 height 70
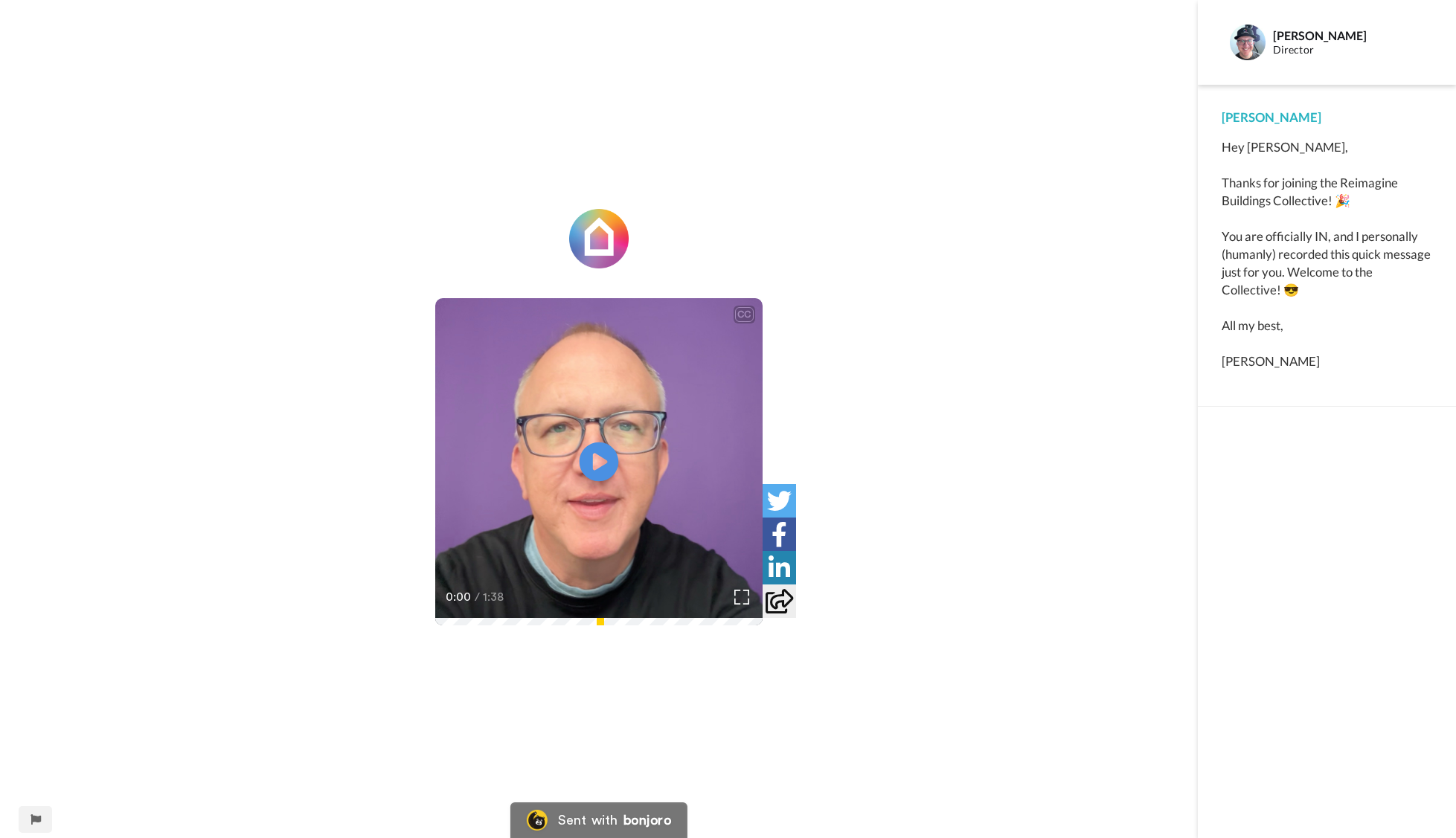
click at [595, 468] on icon "Play/Pause" at bounding box center [599, 462] width 39 height 70
click at [599, 463] on icon at bounding box center [599, 462] width 39 height 39
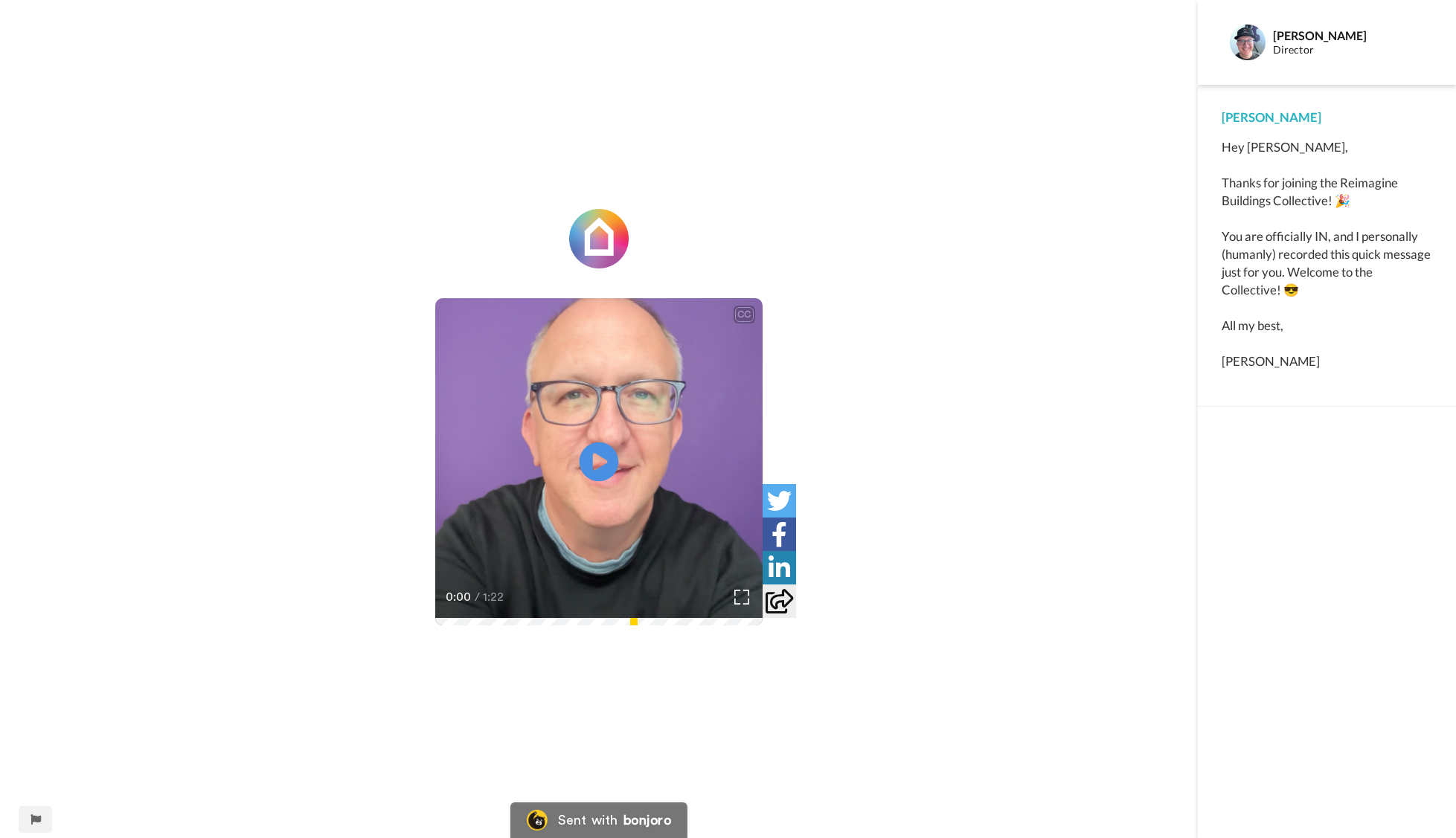
click at [603, 455] on icon at bounding box center [599, 462] width 39 height 39
click at [599, 465] on icon at bounding box center [599, 462] width 39 height 39
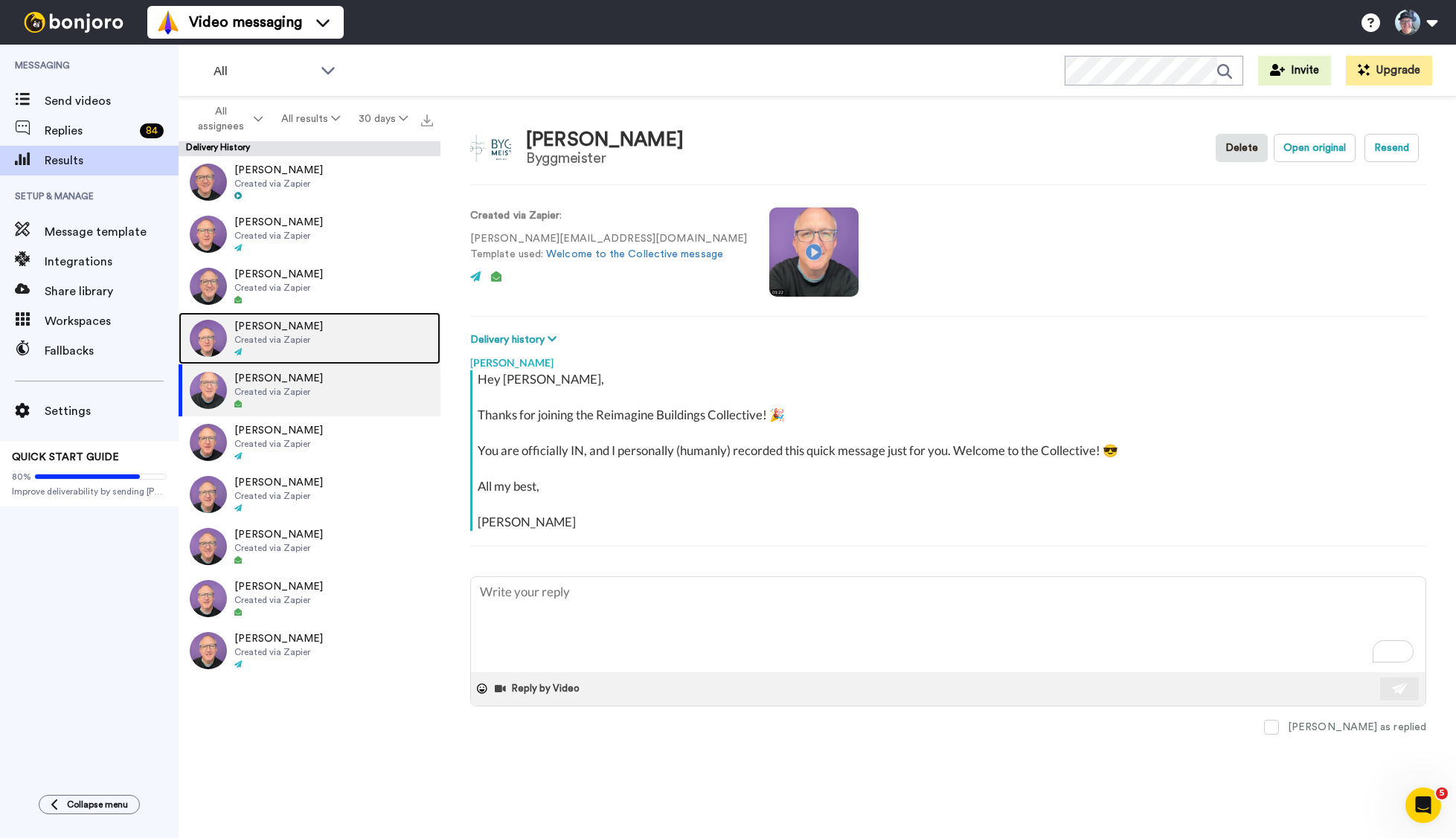
click at [248, 332] on span "Brandon D Burmeister" at bounding box center [278, 326] width 89 height 15
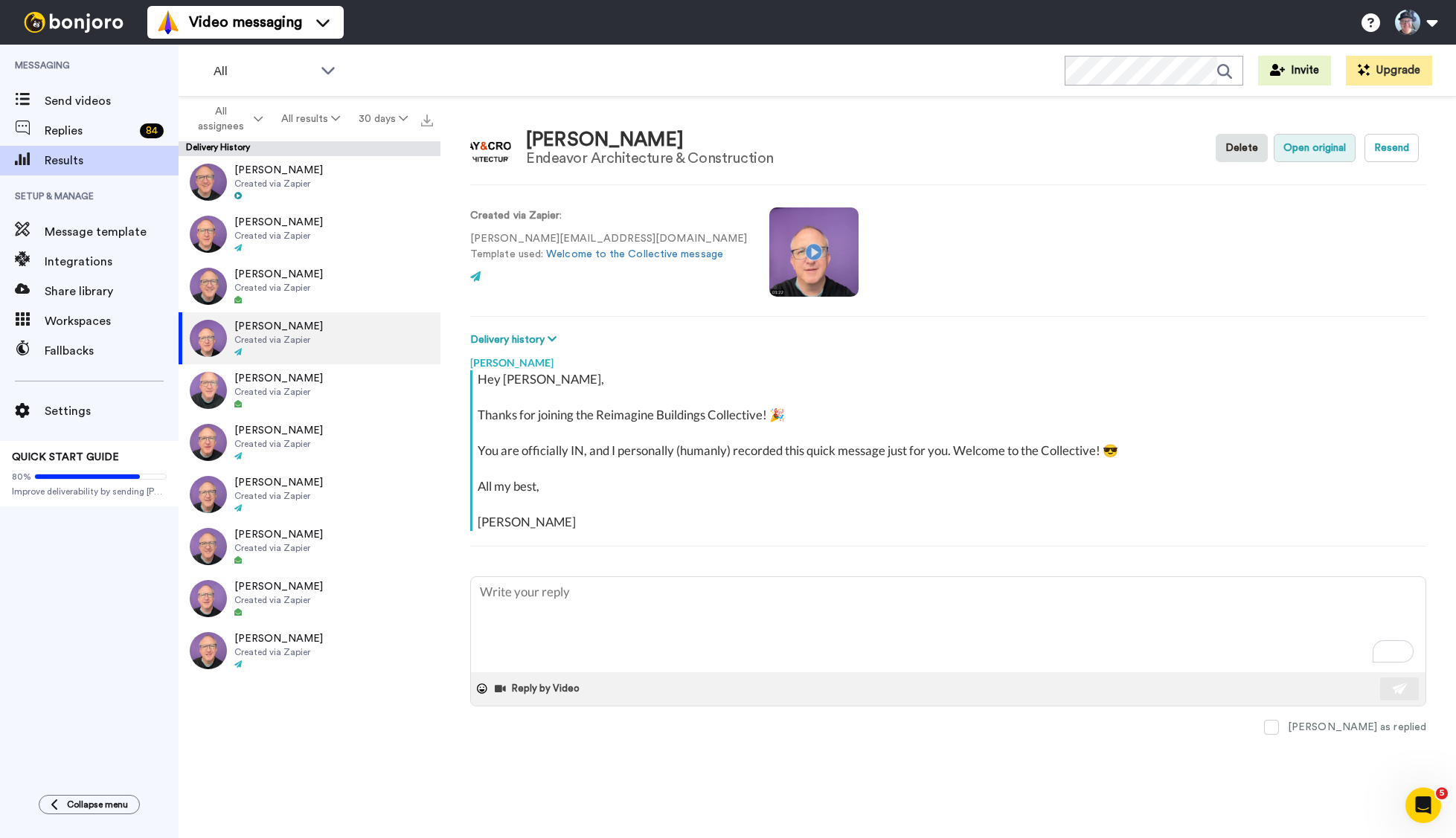
click at [1308, 149] on button "Open original" at bounding box center [1315, 148] width 82 height 28
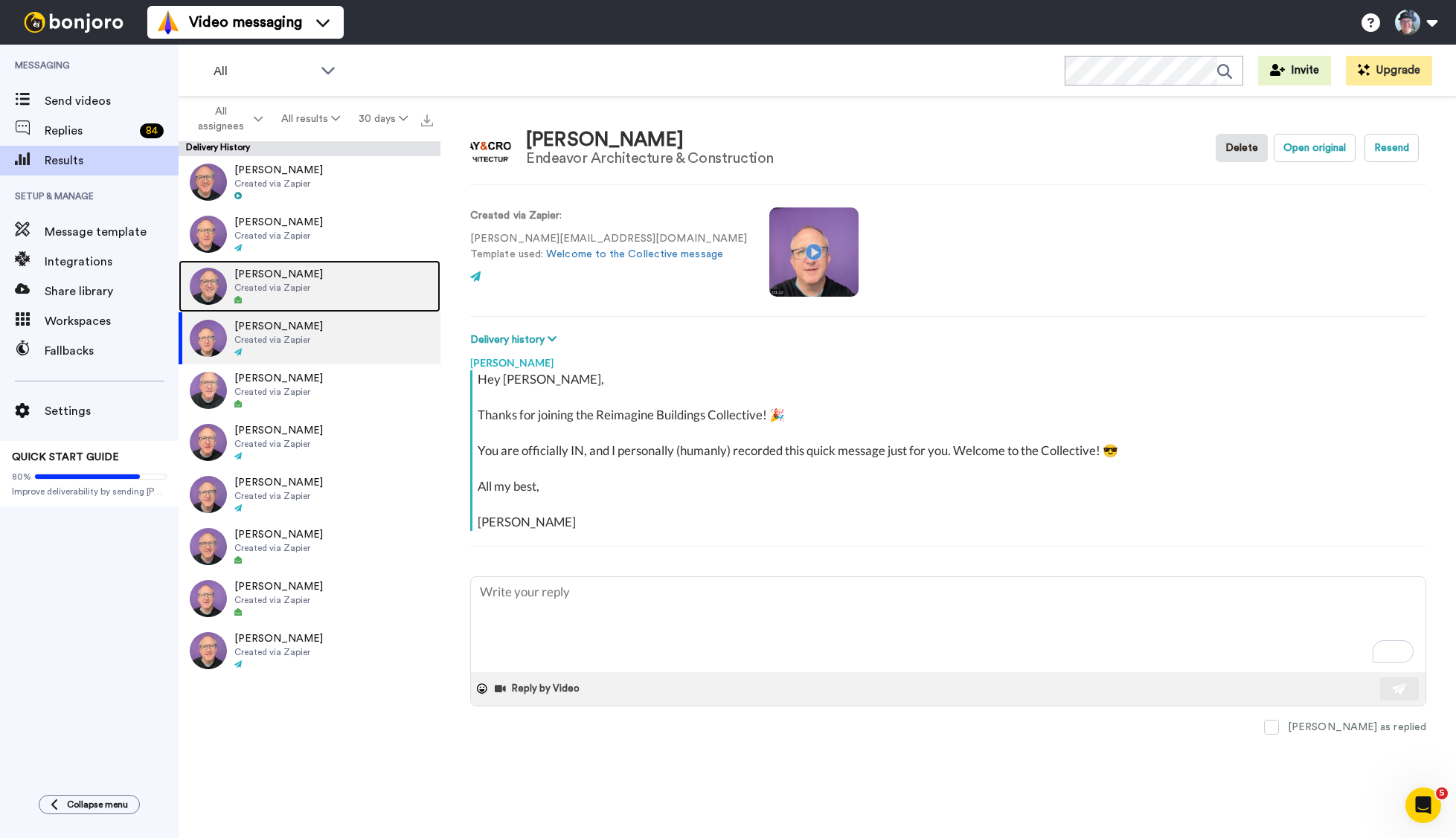
click at [314, 291] on div "Erica Dunn Created via Zapier" at bounding box center [279, 286] width 202 height 52
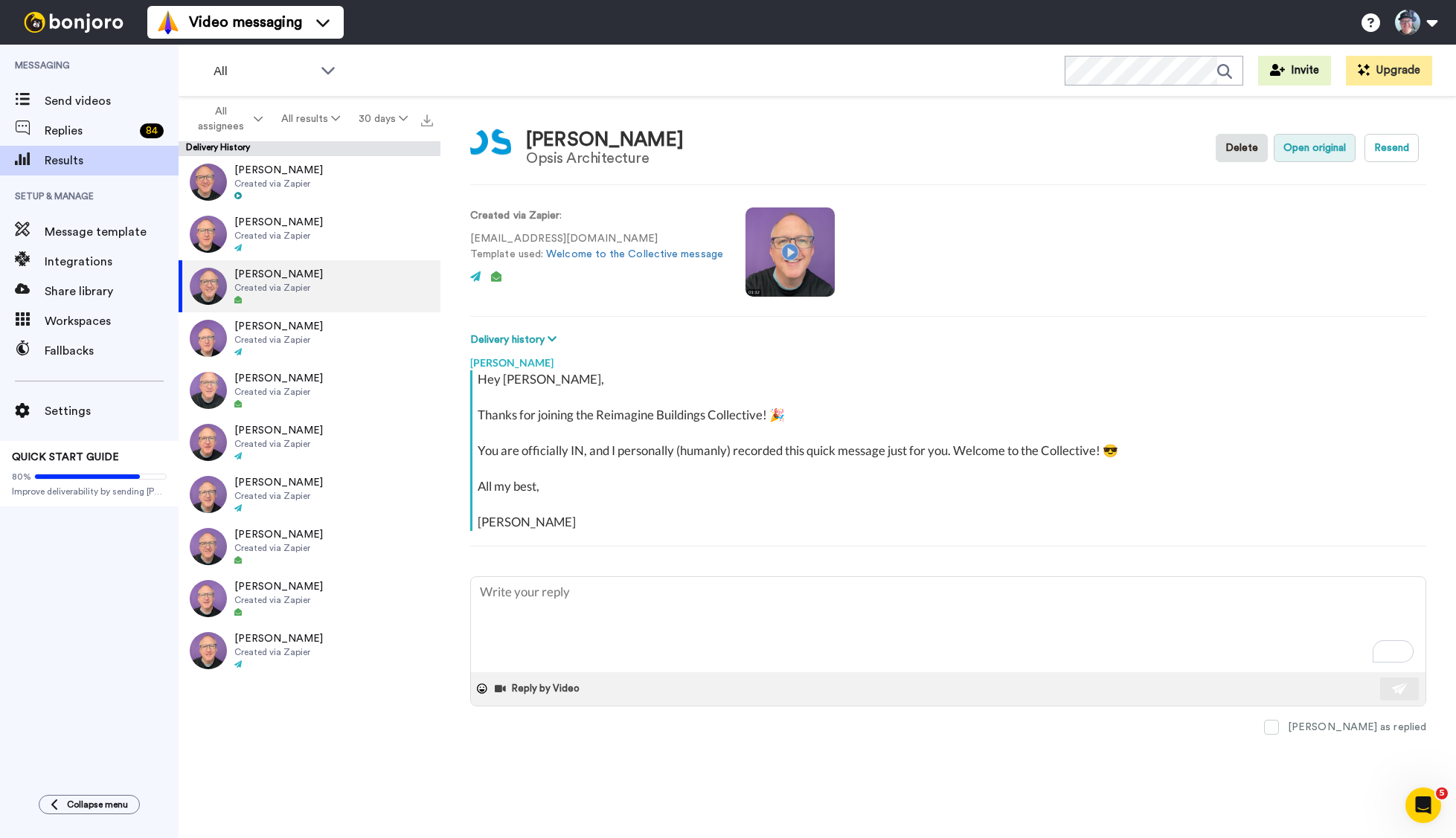
click at [1334, 151] on button "Open original" at bounding box center [1315, 148] width 82 height 28
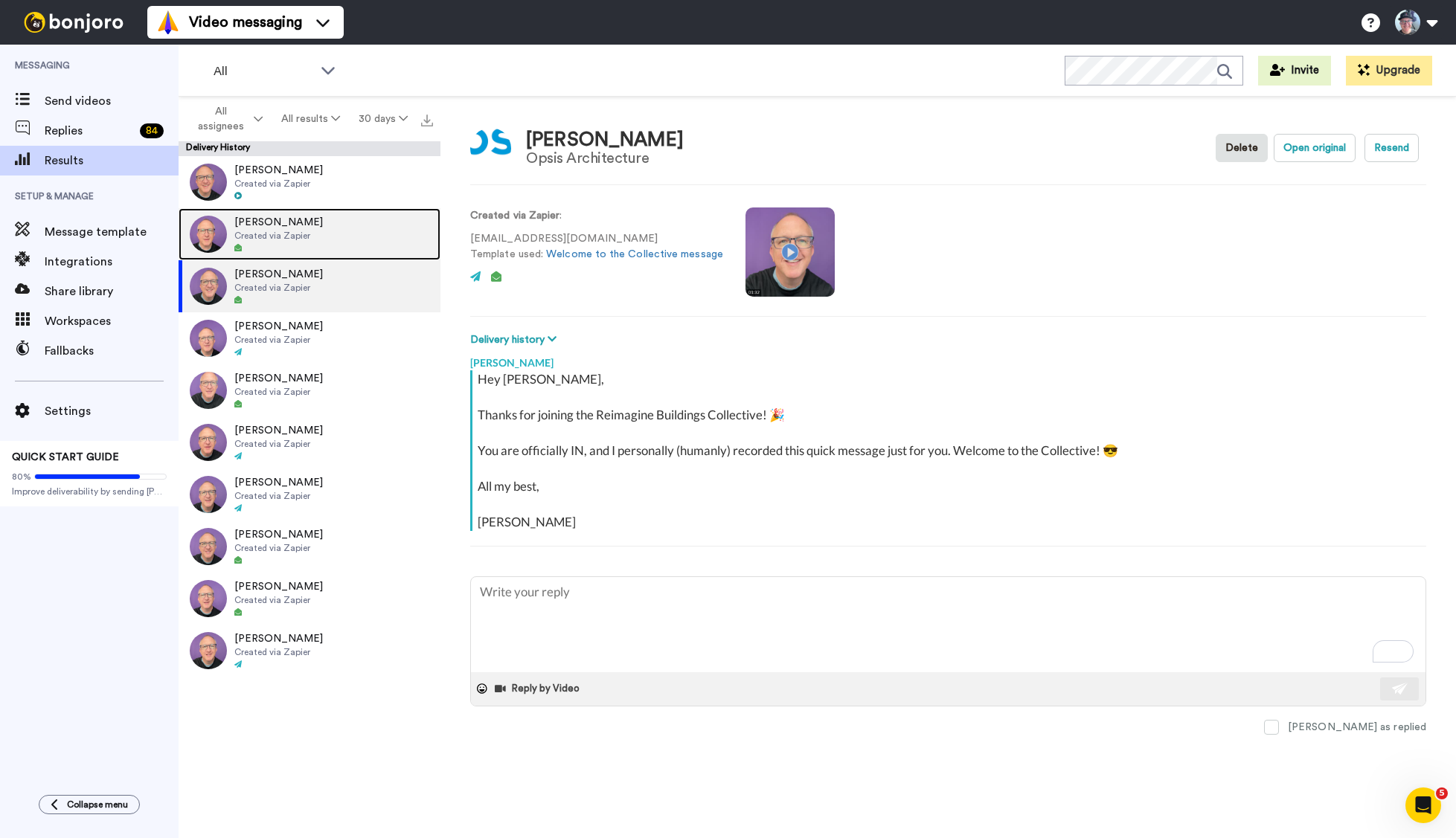
click at [286, 245] on div at bounding box center [278, 248] width 89 height 10
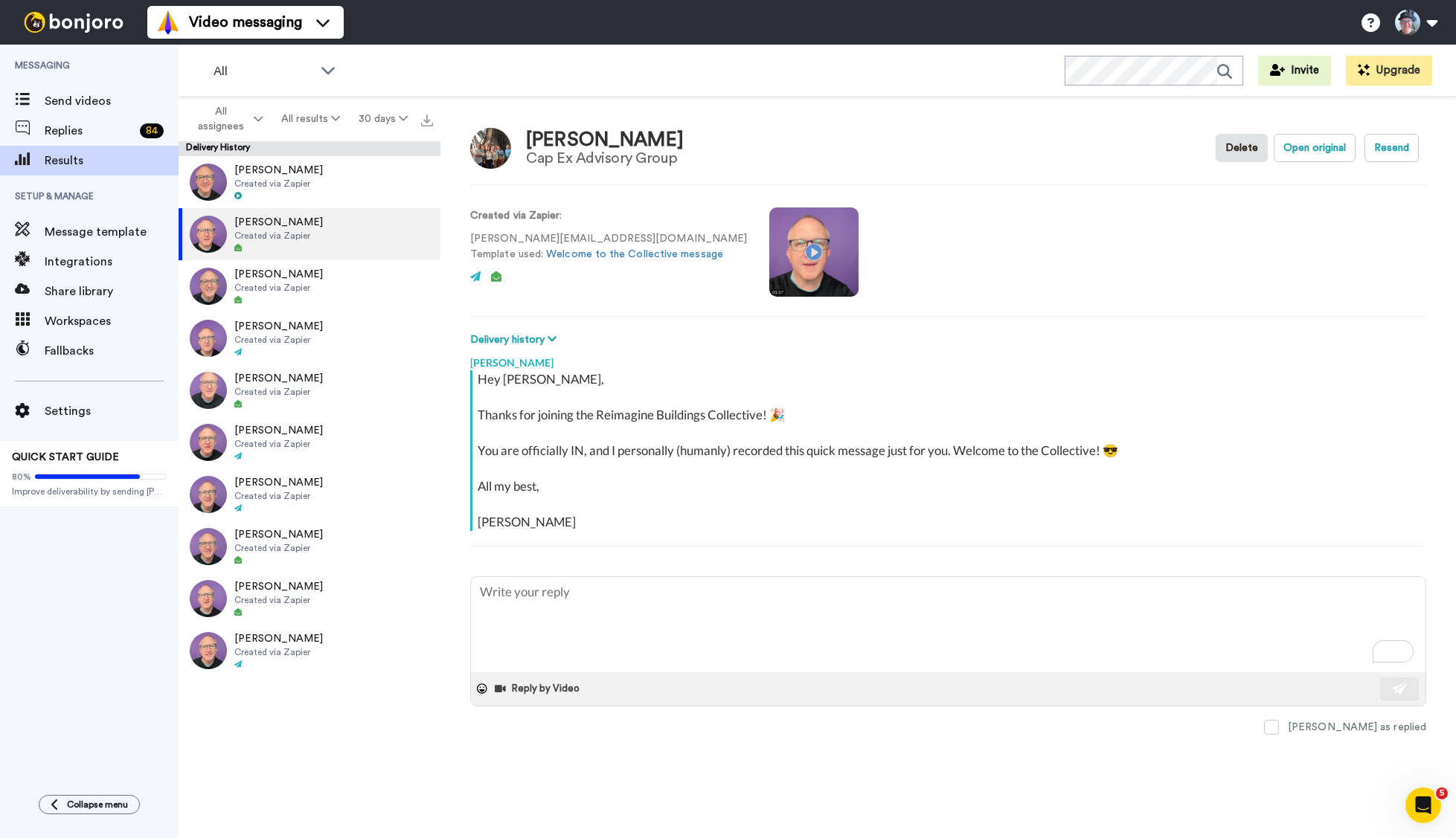
type textarea "x"
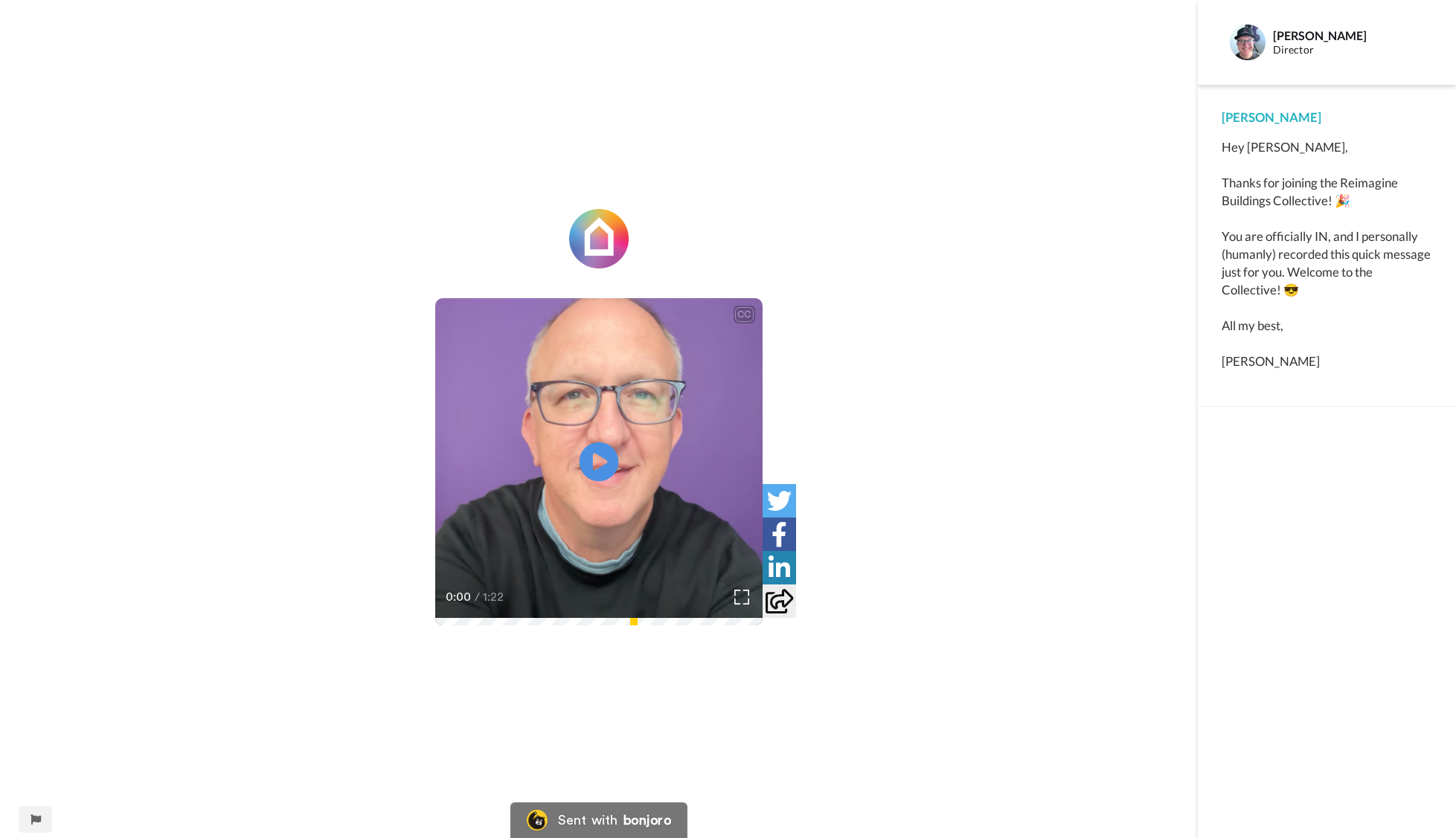
click at [599, 447] on icon at bounding box center [599, 462] width 39 height 39
click at [604, 456] on icon "Play/Pause" at bounding box center [599, 462] width 39 height 70
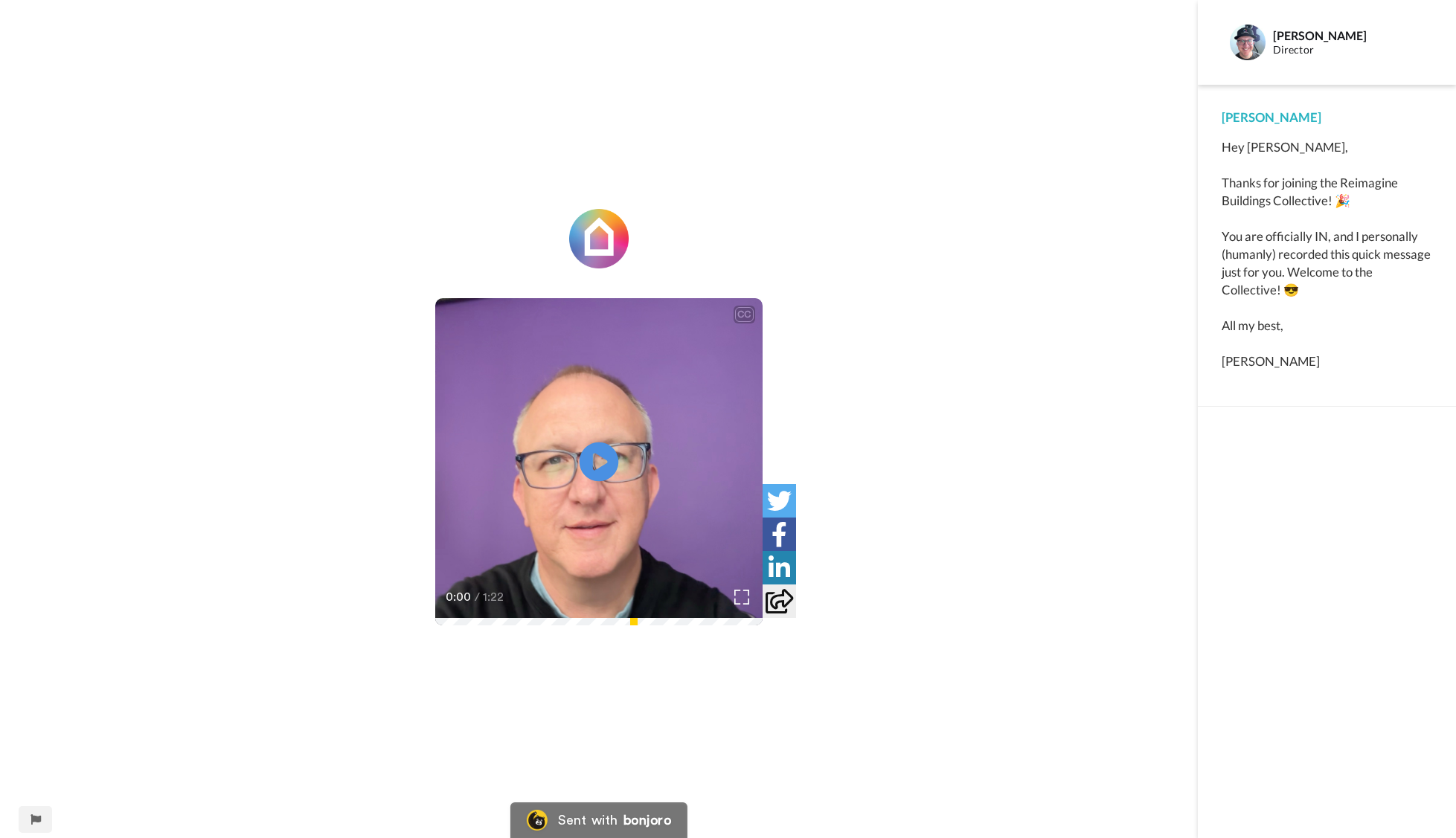
click at [602, 459] on icon "Play/Pause" at bounding box center [599, 462] width 39 height 70
click at [593, 463] on icon "Play/Pause" at bounding box center [599, 462] width 39 height 70
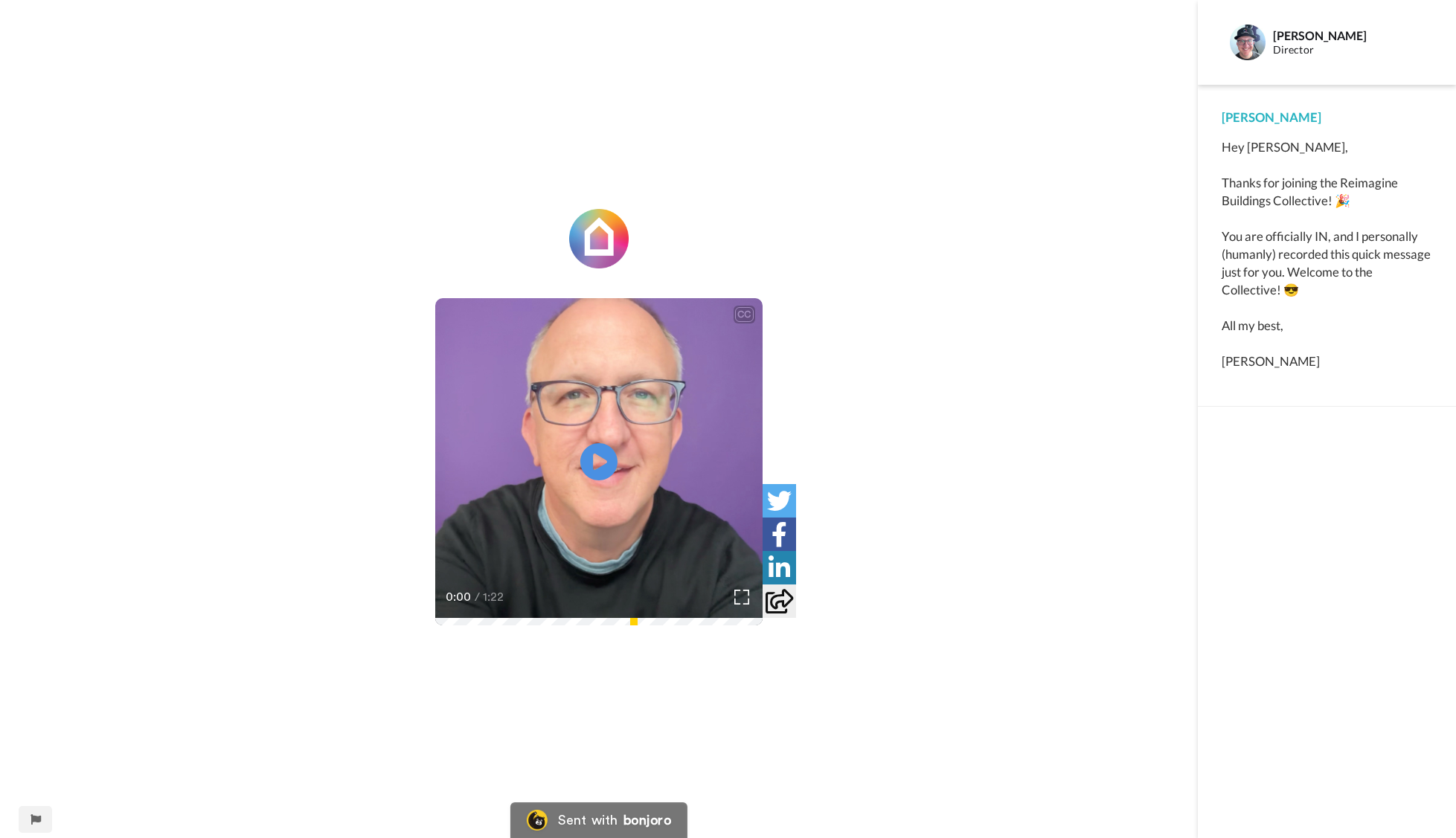
click at [635, 456] on video at bounding box center [599, 462] width 328 height 328
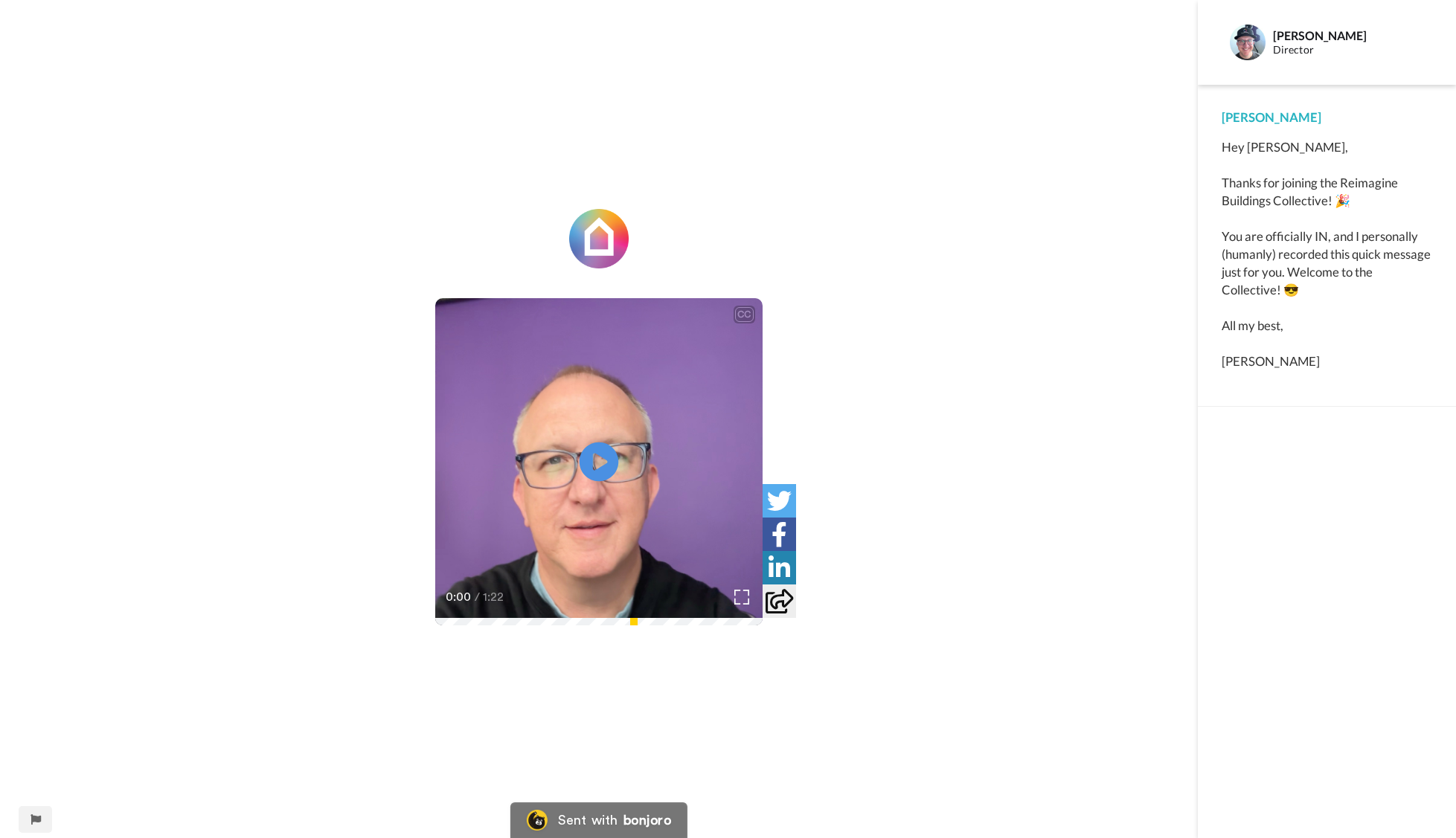
click at [608, 459] on icon at bounding box center [599, 462] width 39 height 39
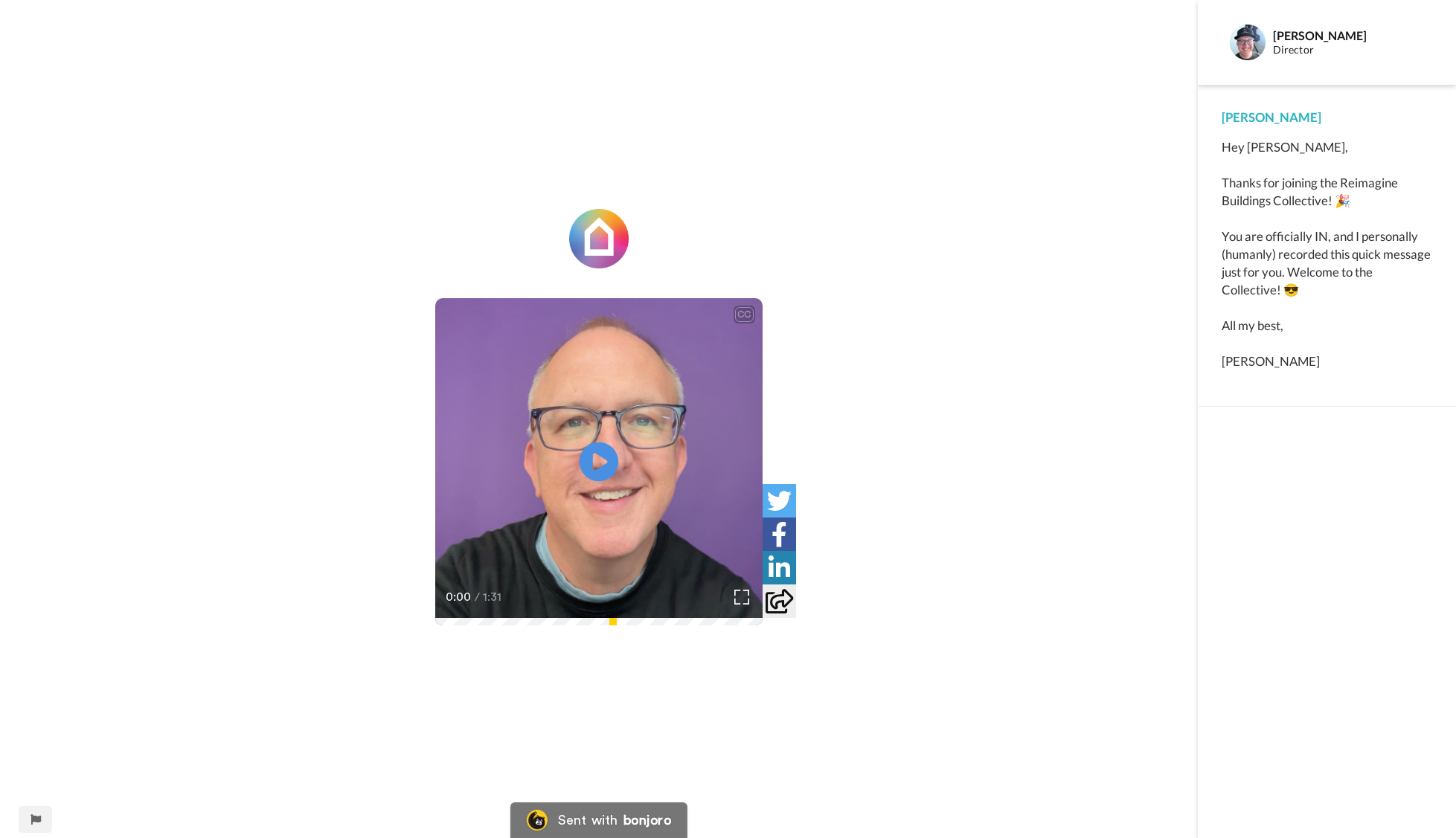
click at [608, 446] on icon at bounding box center [599, 462] width 39 height 39
click at [611, 479] on icon "Play/Pause" at bounding box center [599, 462] width 39 height 70
click at [610, 467] on icon at bounding box center [599, 462] width 39 height 39
